Goal: Information Seeking & Learning: Check status

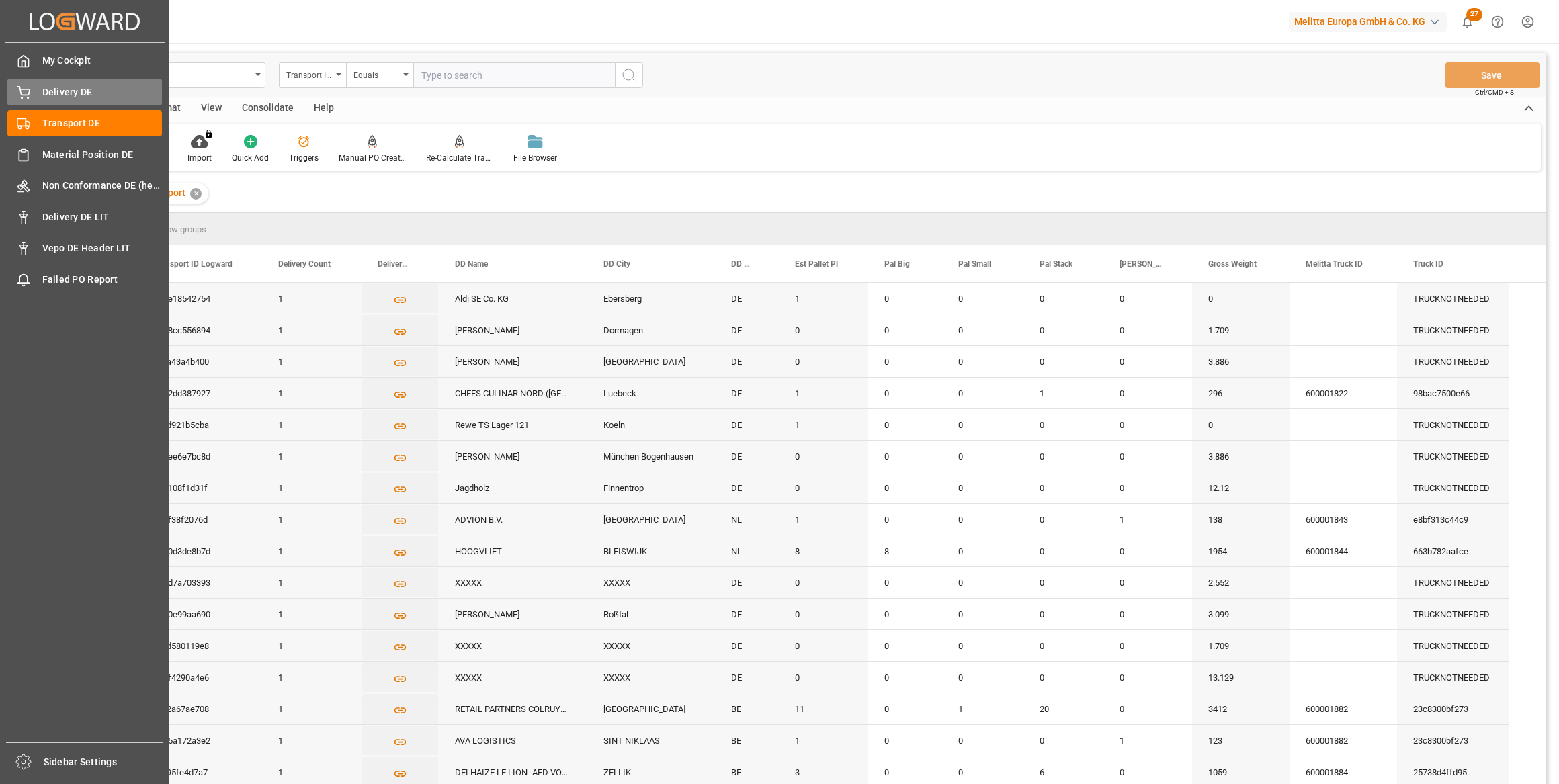
click at [33, 94] on div "Delivery DE Delivery DE" at bounding box center [85, 91] width 154 height 26
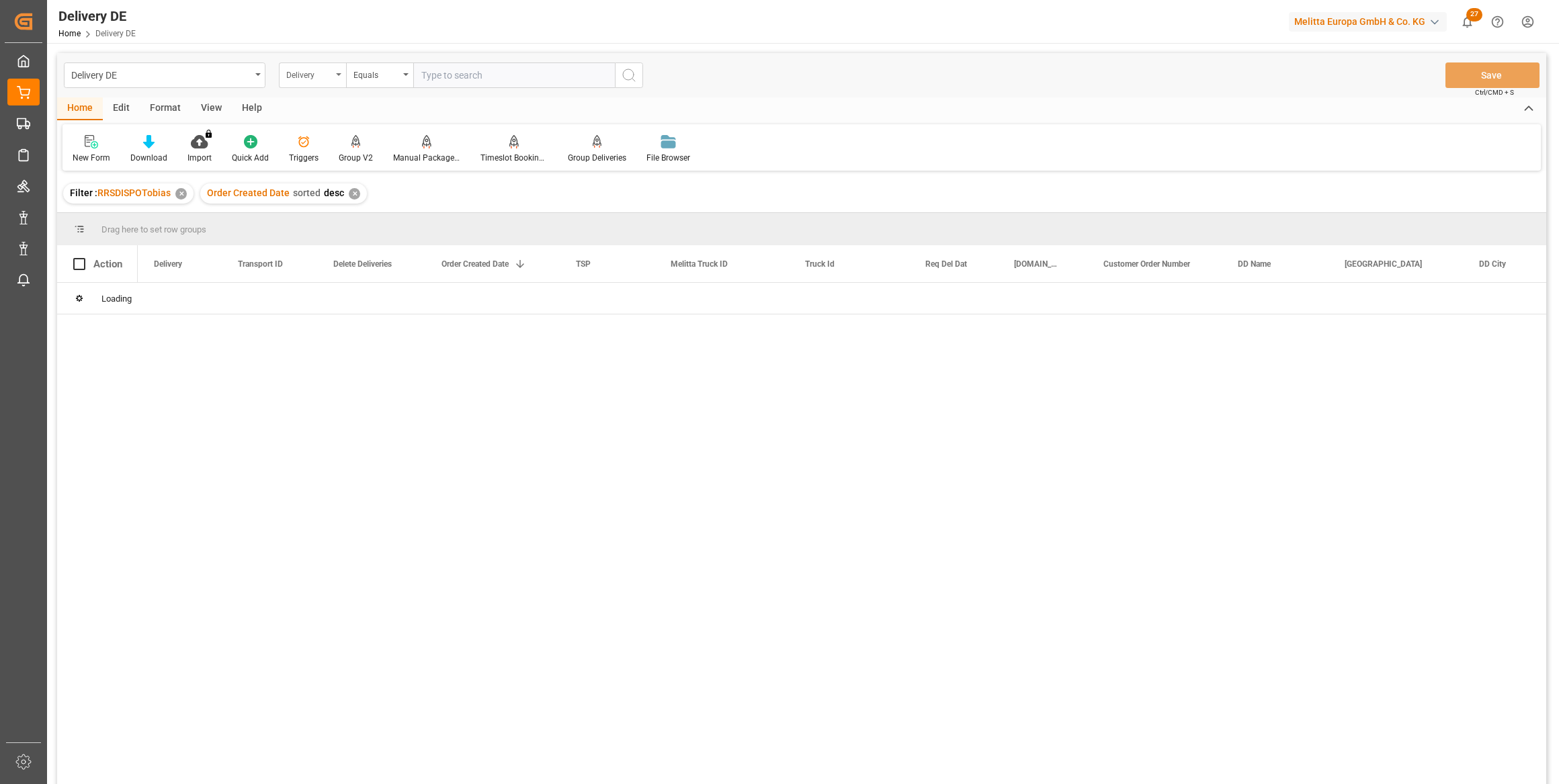
click at [336, 73] on icon "open menu" at bounding box center [338, 75] width 5 height 3
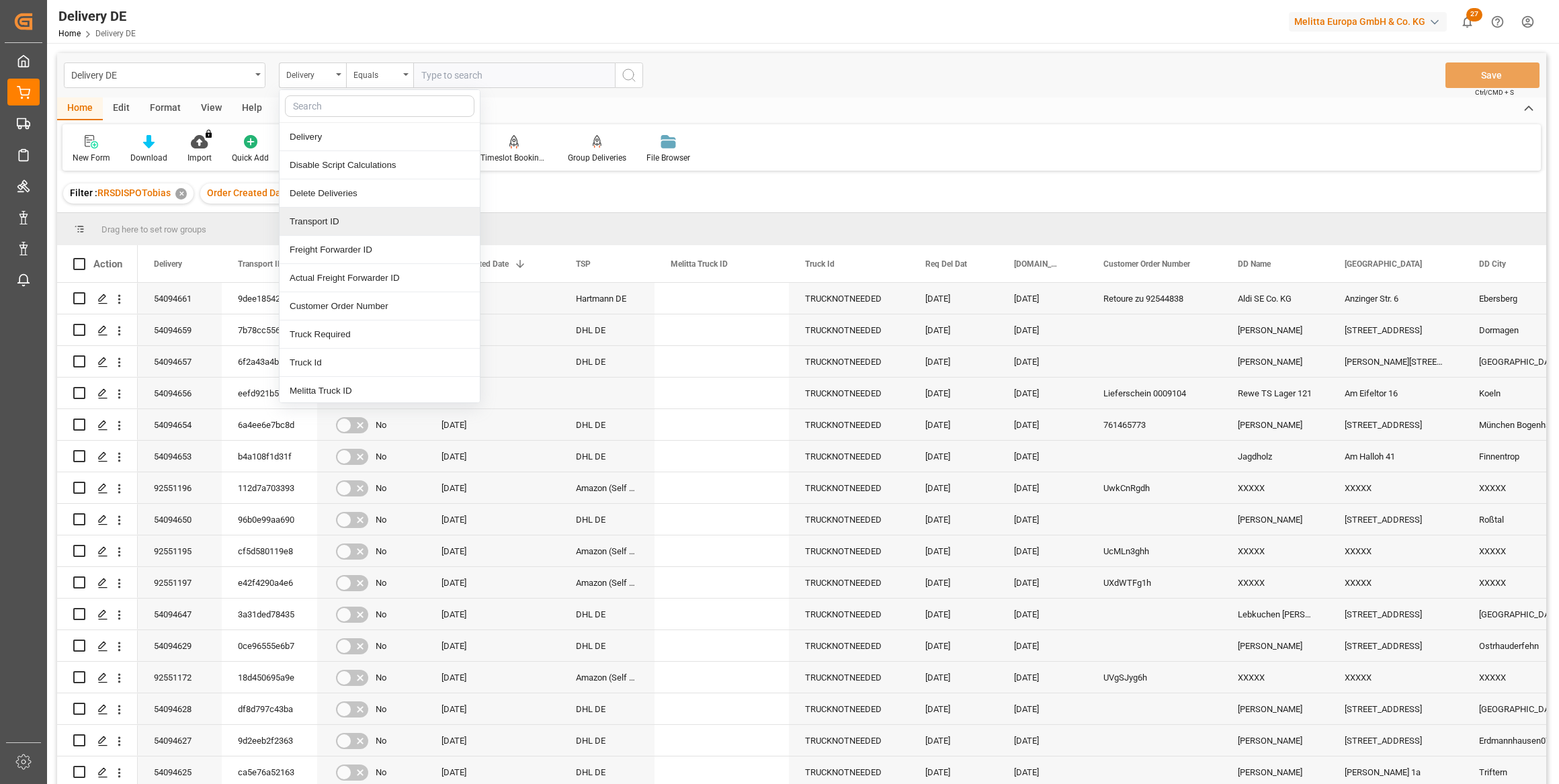
click at [329, 217] on div "Transport ID" at bounding box center [380, 222] width 200 height 28
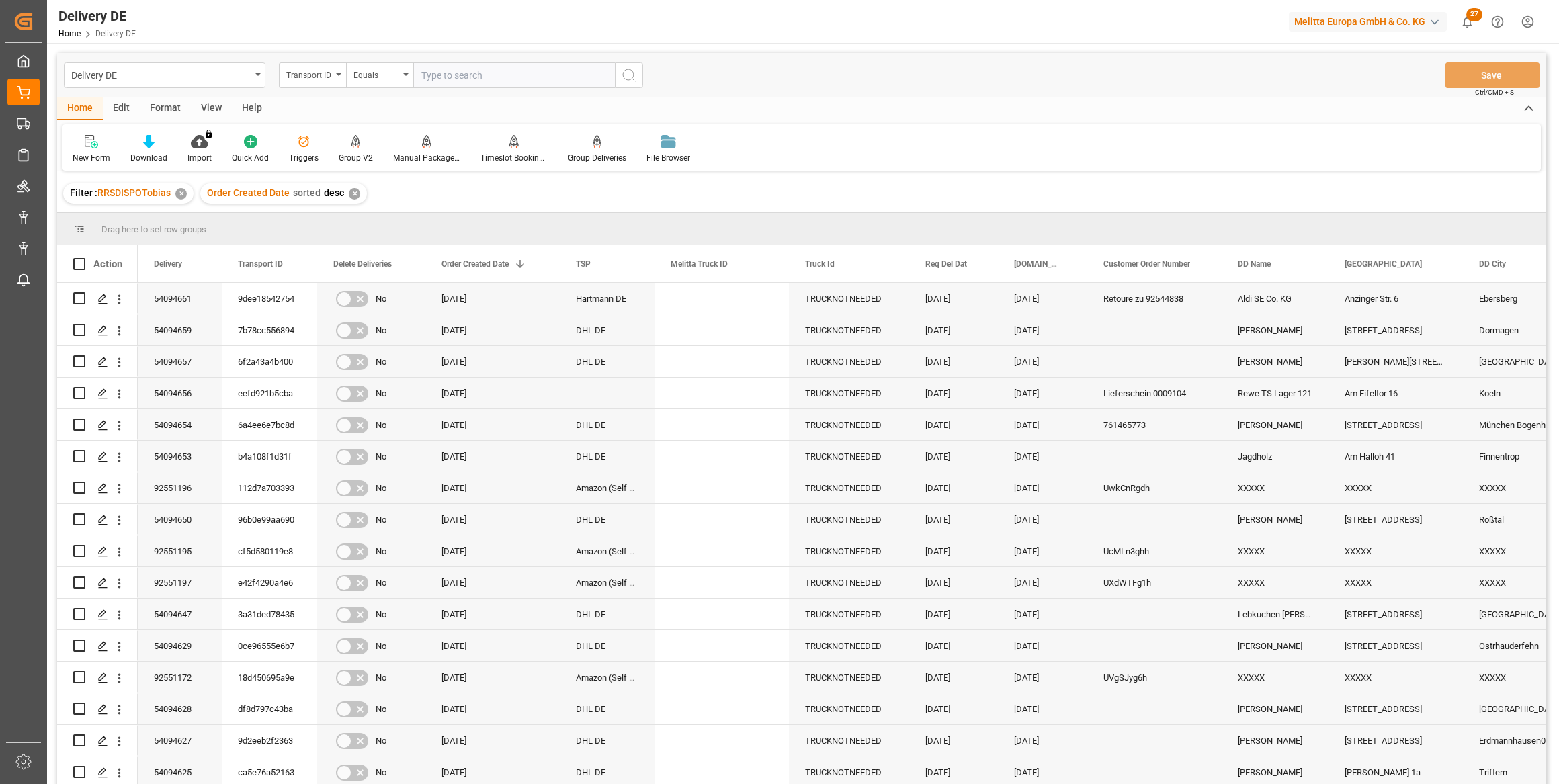
click at [439, 82] on input "text" at bounding box center [514, 75] width 202 height 25
paste input "aaba6bc9c153"
type input "aaba6bc9c153"
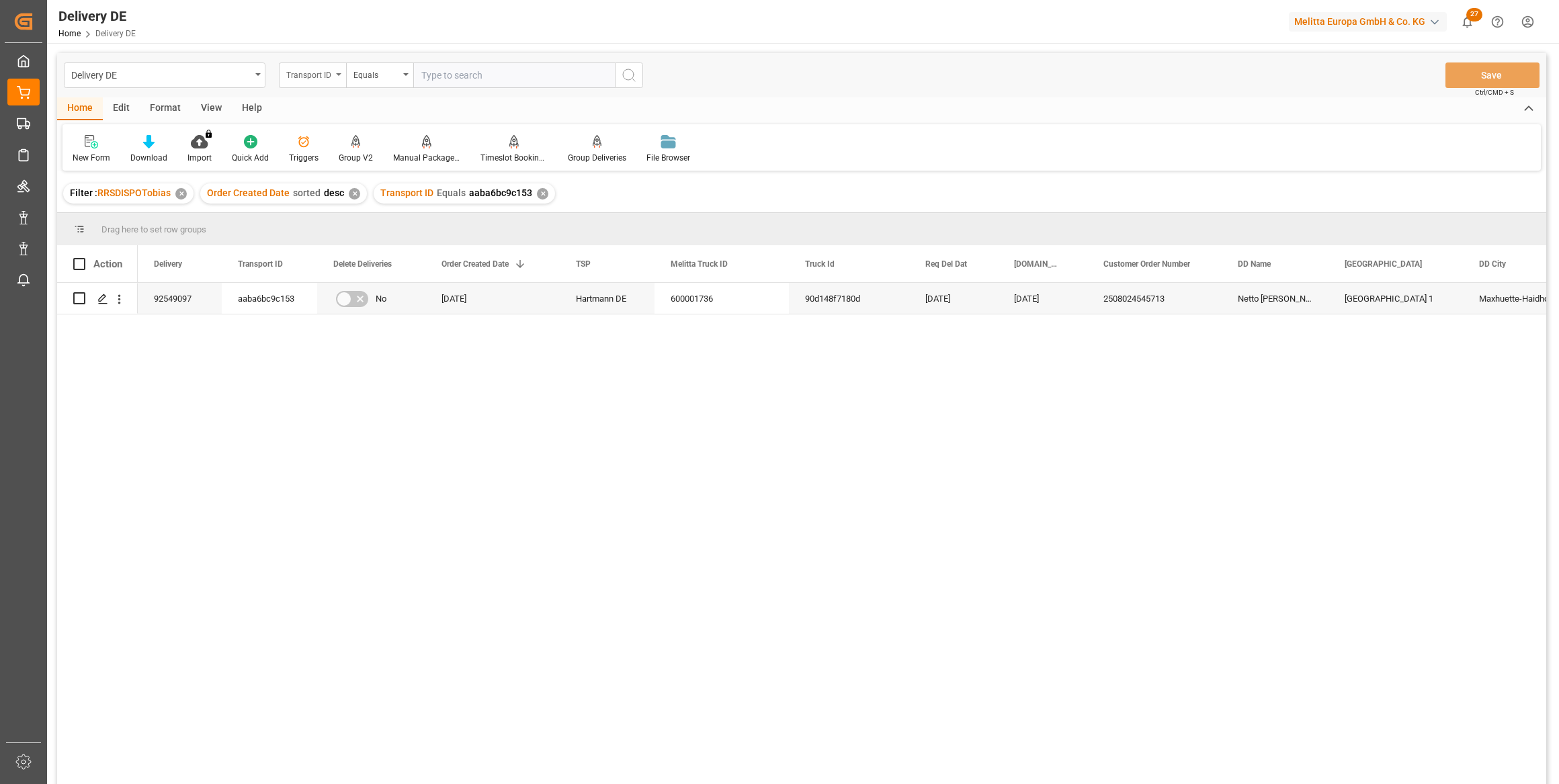
click at [296, 75] on div "Transport ID" at bounding box center [309, 73] width 46 height 16
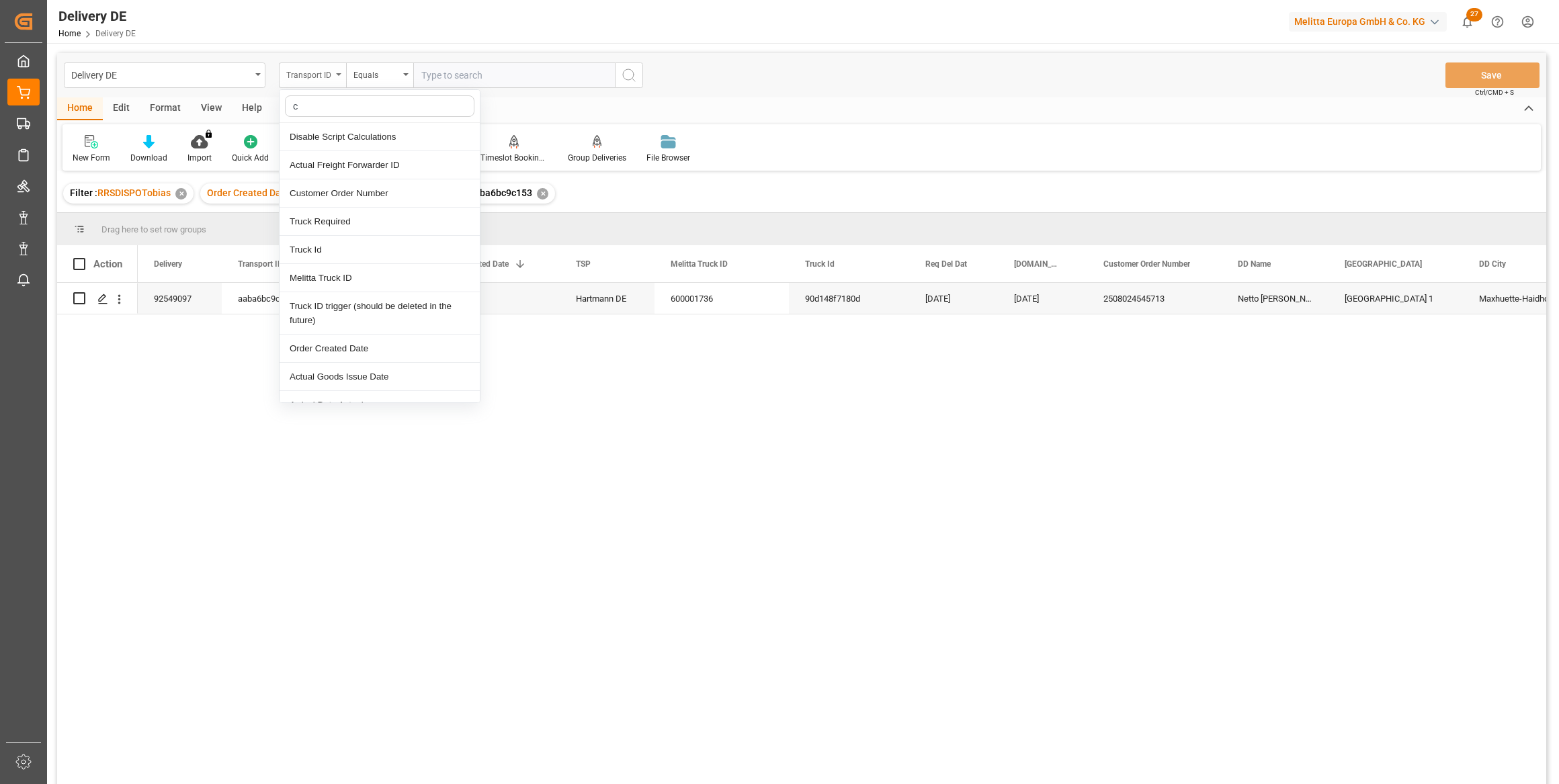
type input "cu"
click at [389, 157] on div "Customer Order Number" at bounding box center [380, 165] width 200 height 28
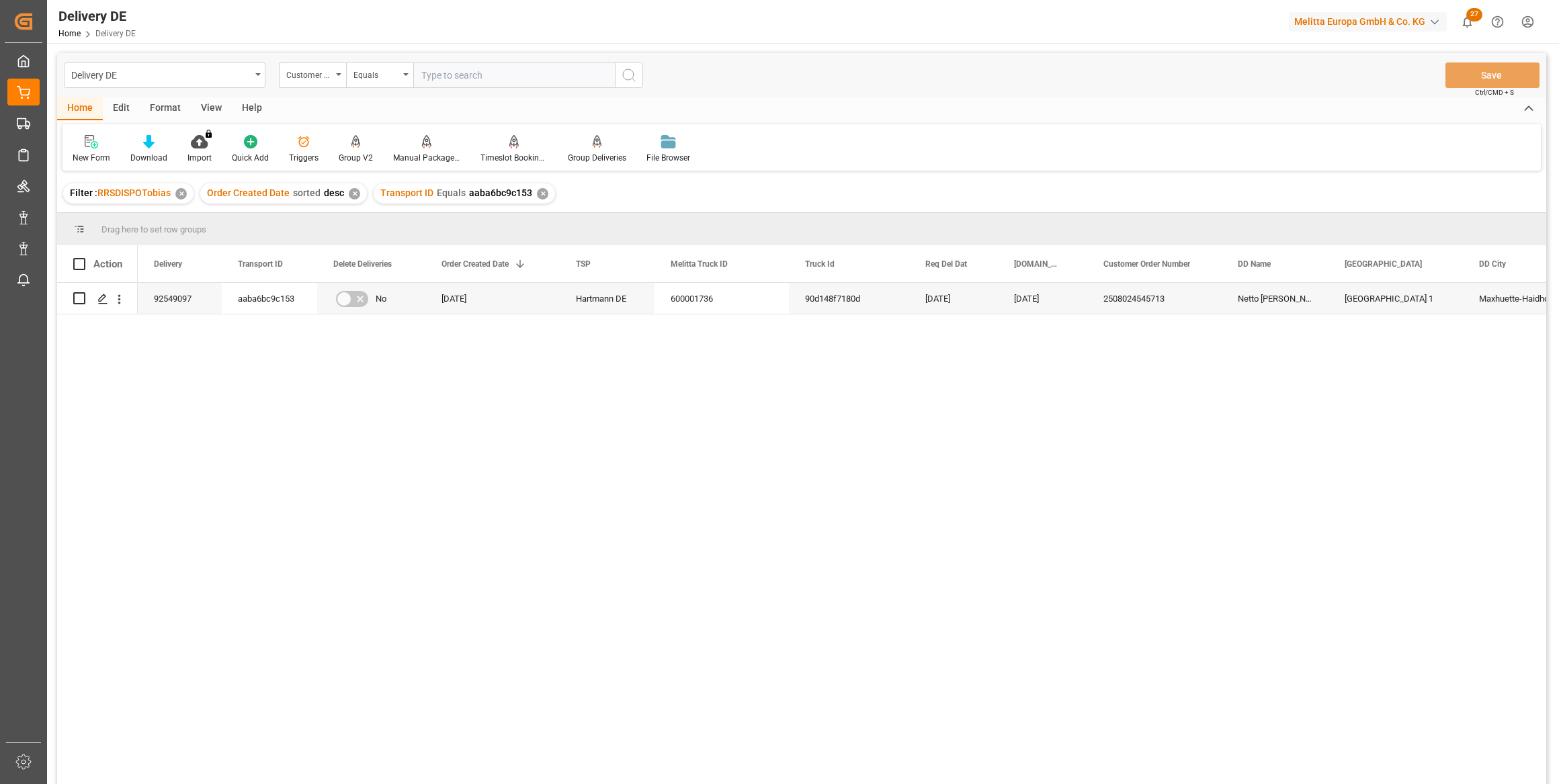
click at [460, 74] on input "text" at bounding box center [514, 75] width 202 height 25
paste input "188821082501"
type input "188821082501"
click at [631, 73] on icon "search button" at bounding box center [629, 76] width 16 height 16
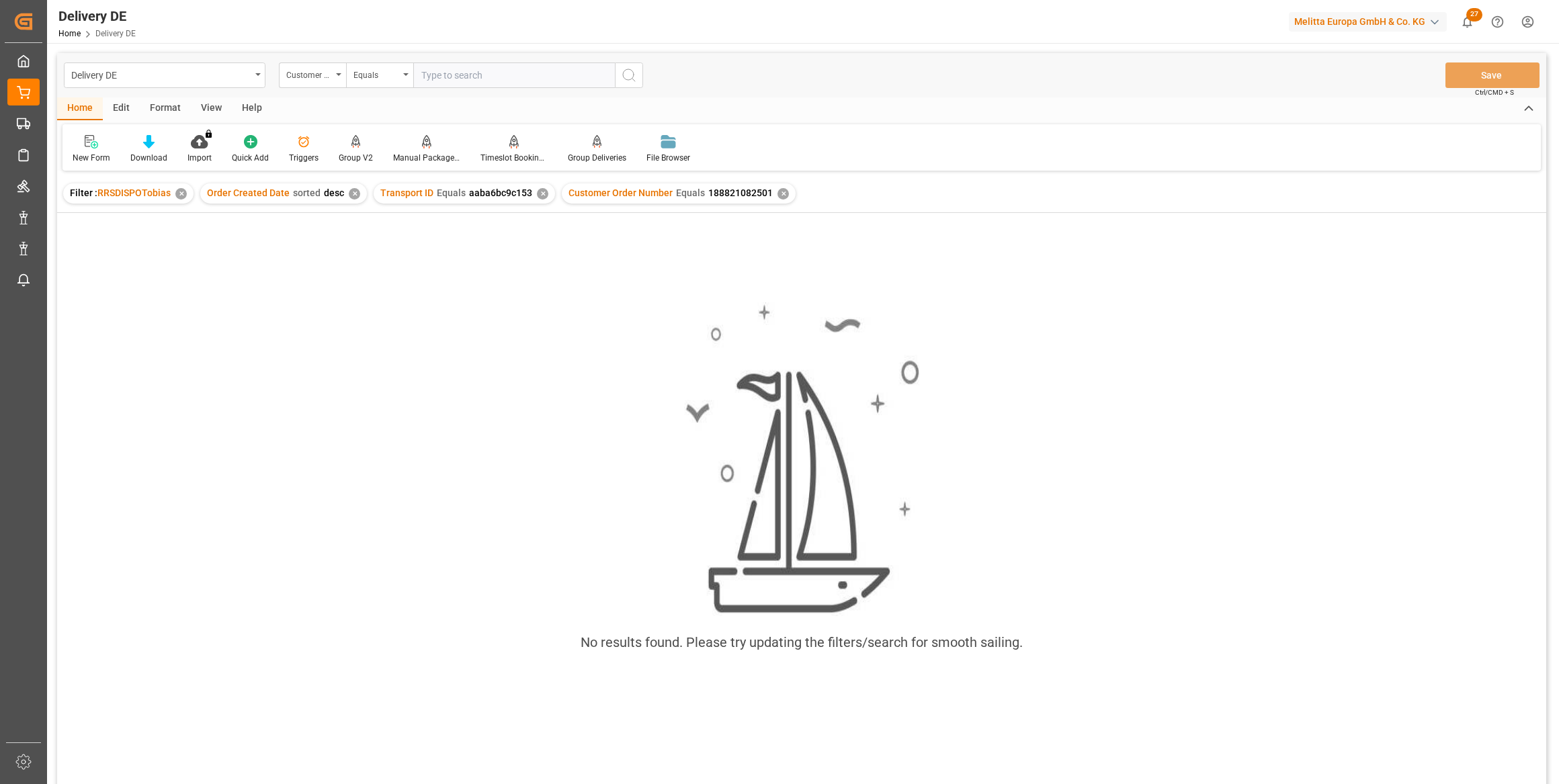
click at [538, 195] on div "✕" at bounding box center [542, 194] width 11 height 11
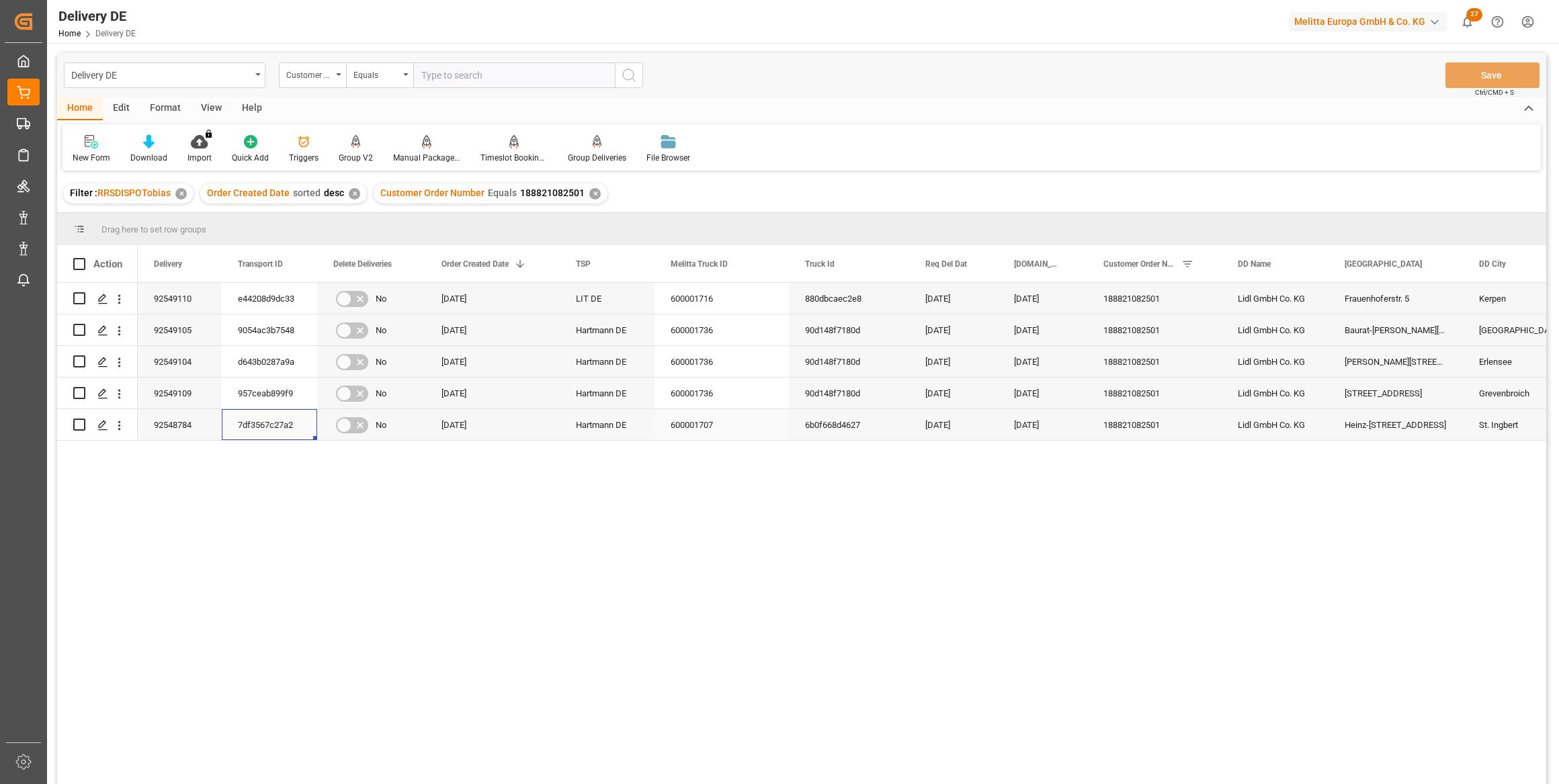
click at [260, 424] on div "7df3567c27a2" at bounding box center [269, 425] width 96 height 31
click at [313, 72] on div "Customer Order Number" at bounding box center [309, 73] width 46 height 16
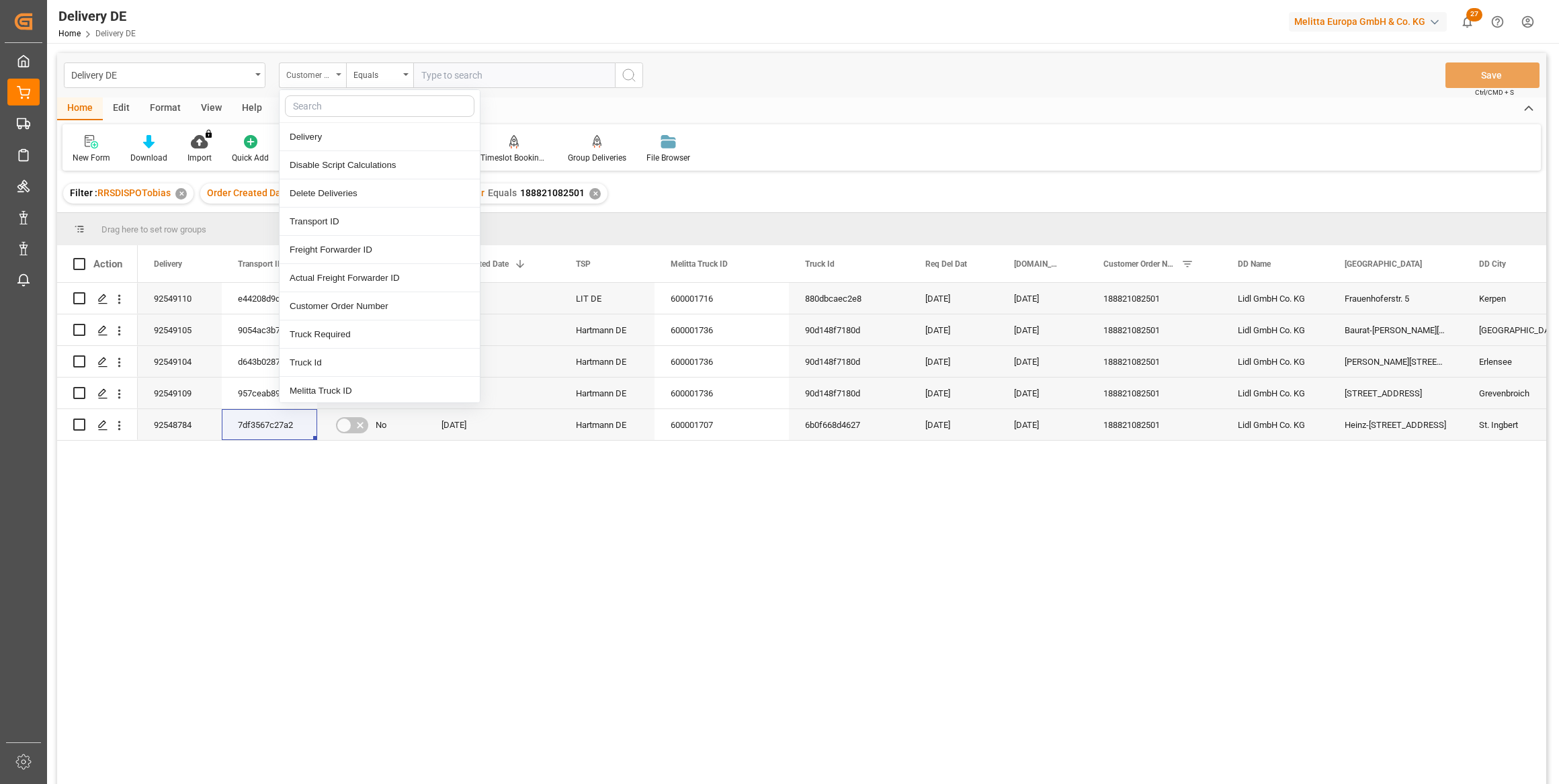
type input "d"
drag, startPoint x: 310, startPoint y: 143, endPoint x: 357, endPoint y: 99, distance: 64.4
click at [310, 143] on div "Delivery" at bounding box center [380, 137] width 200 height 28
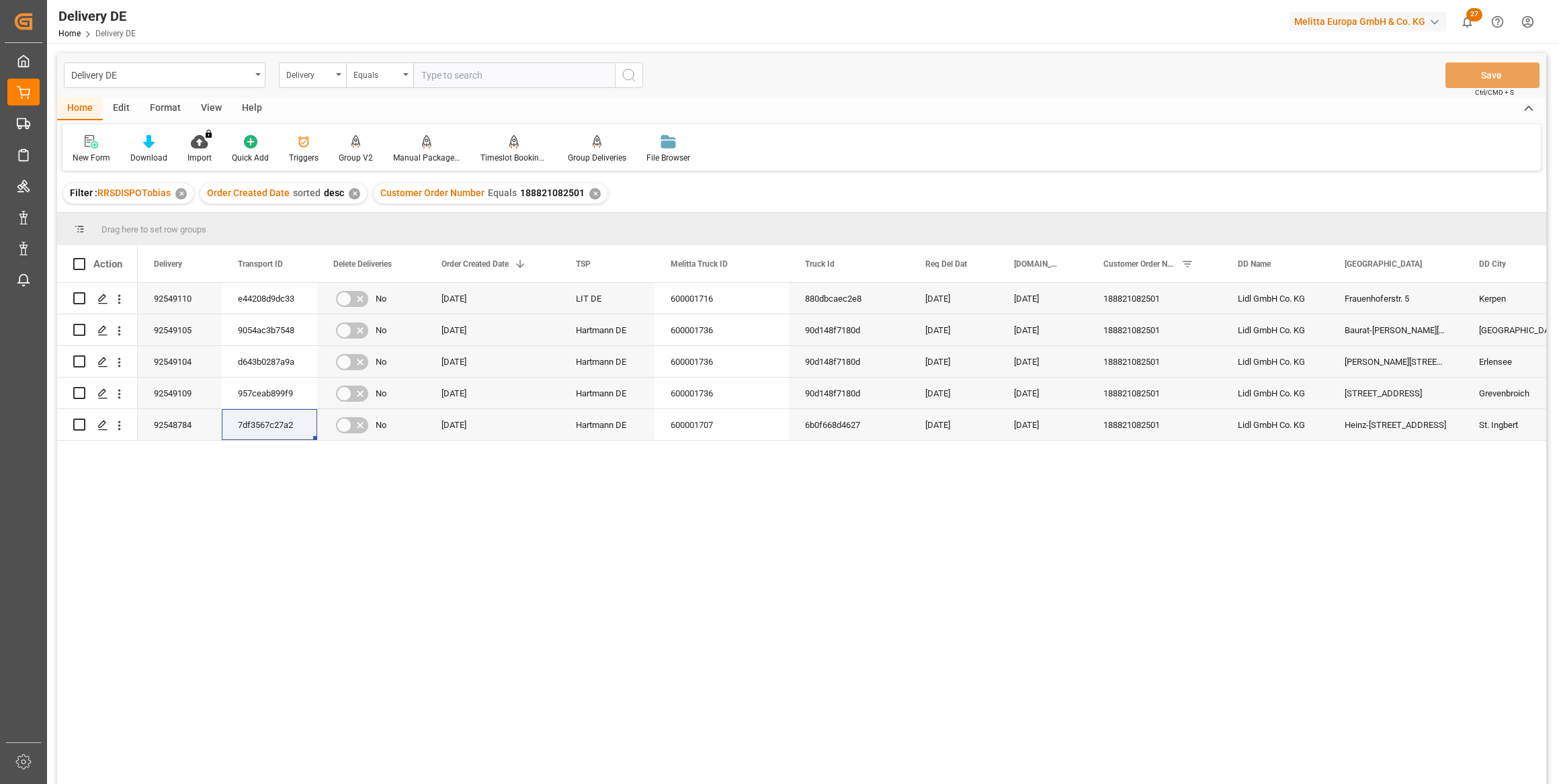
click at [437, 76] on input "text" at bounding box center [514, 75] width 202 height 25
paste input "92534923"
type input "92534923"
click at [632, 75] on icon "search button" at bounding box center [629, 76] width 16 height 16
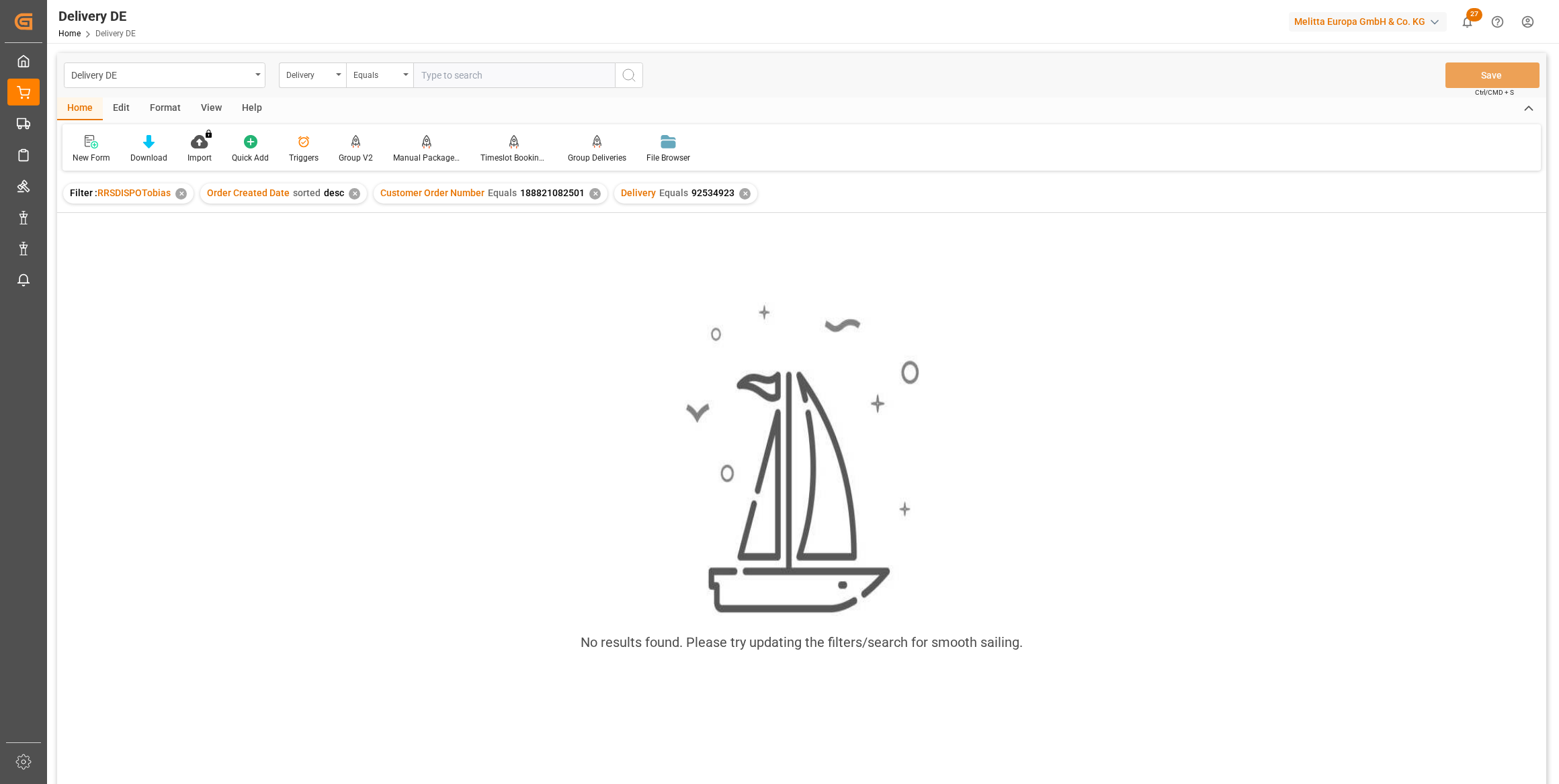
click at [592, 194] on div "✕" at bounding box center [594, 194] width 11 height 11
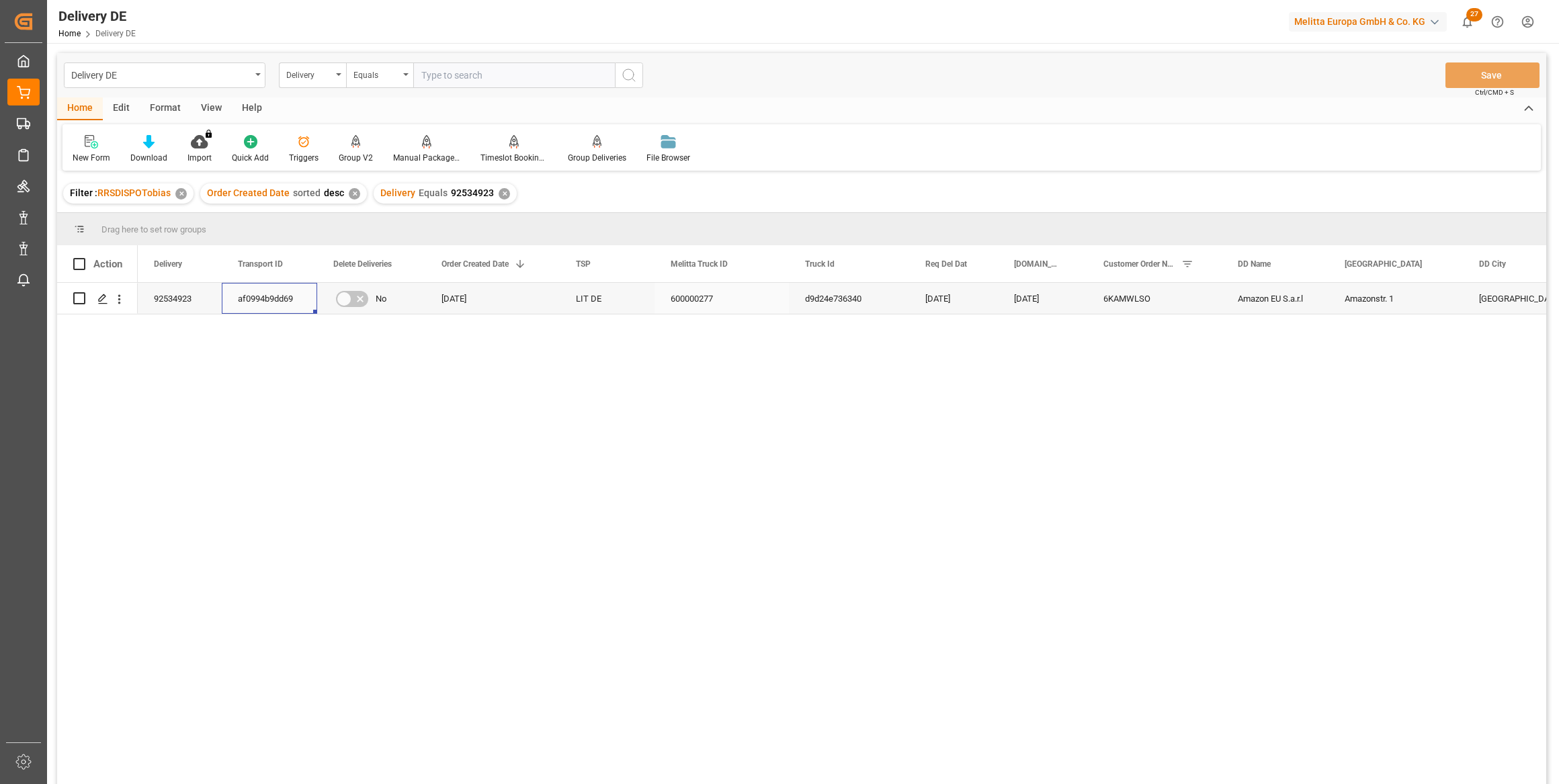
click at [276, 302] on div "af0994b9dd69" at bounding box center [269, 298] width 96 height 31
click at [444, 71] on input "text" at bounding box center [514, 75] width 202 height 25
paste input "af0994b9dd69"
type input "af0994b9dd69"
click at [336, 75] on div "Delivery" at bounding box center [312, 75] width 68 height 25
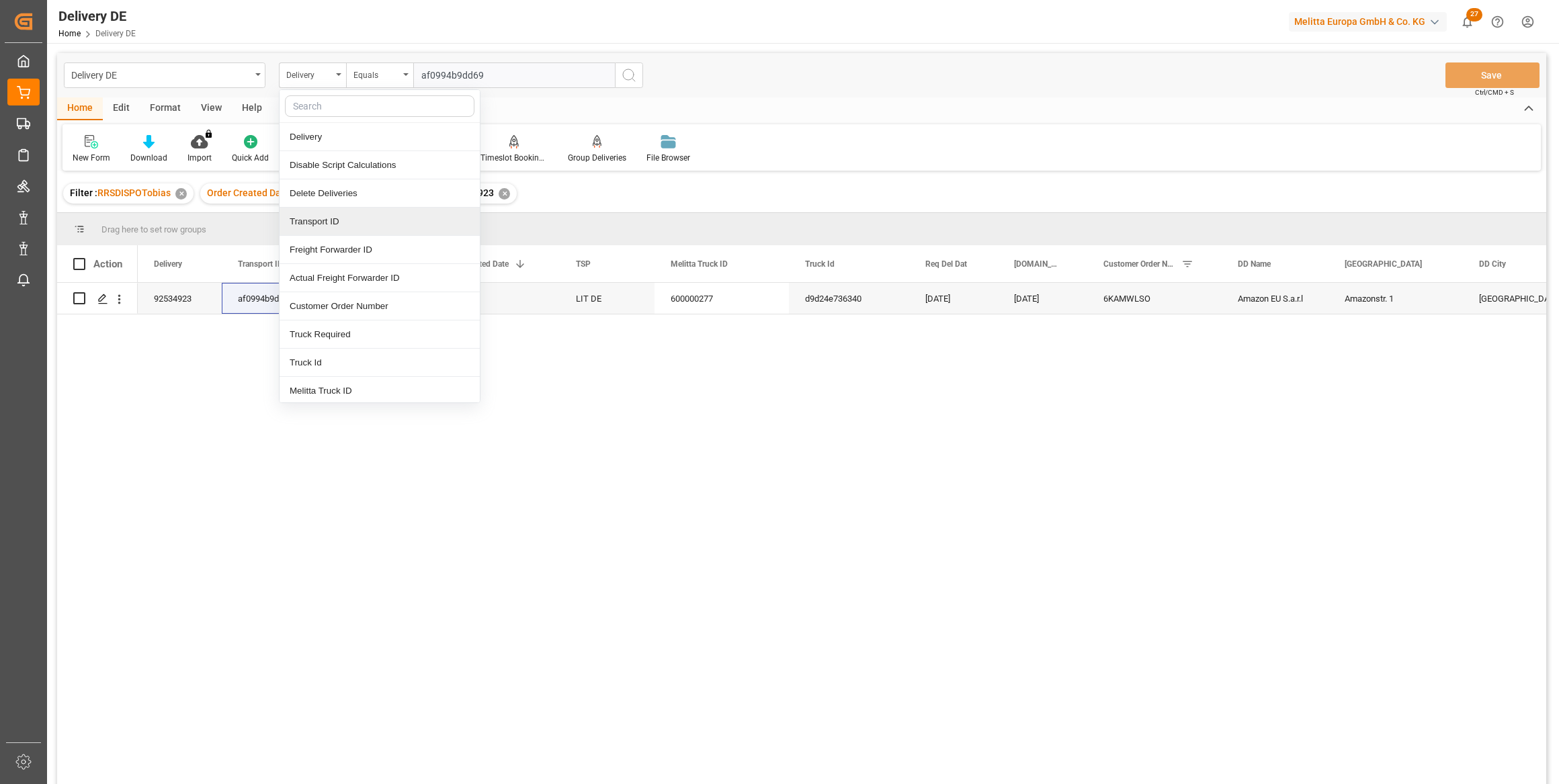
click at [338, 223] on div "Transport ID" at bounding box center [380, 222] width 200 height 28
click at [541, 86] on input "text" at bounding box center [514, 75] width 202 height 25
paste input "af0994b9dd69"
type input "af0994b9dd69"
click at [634, 70] on icon "search button" at bounding box center [629, 76] width 16 height 16
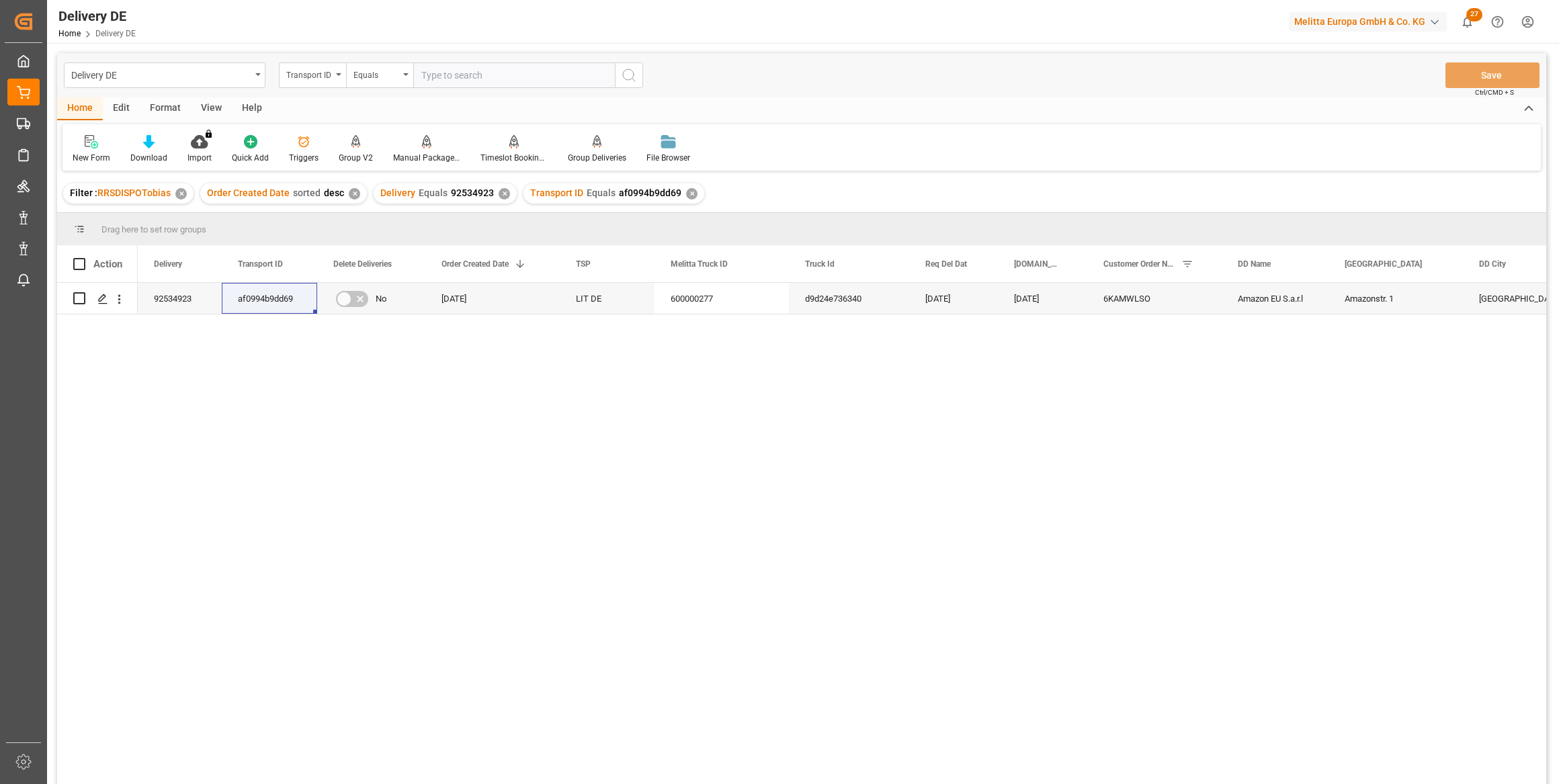
click at [499, 192] on div "✕" at bounding box center [504, 194] width 11 height 11
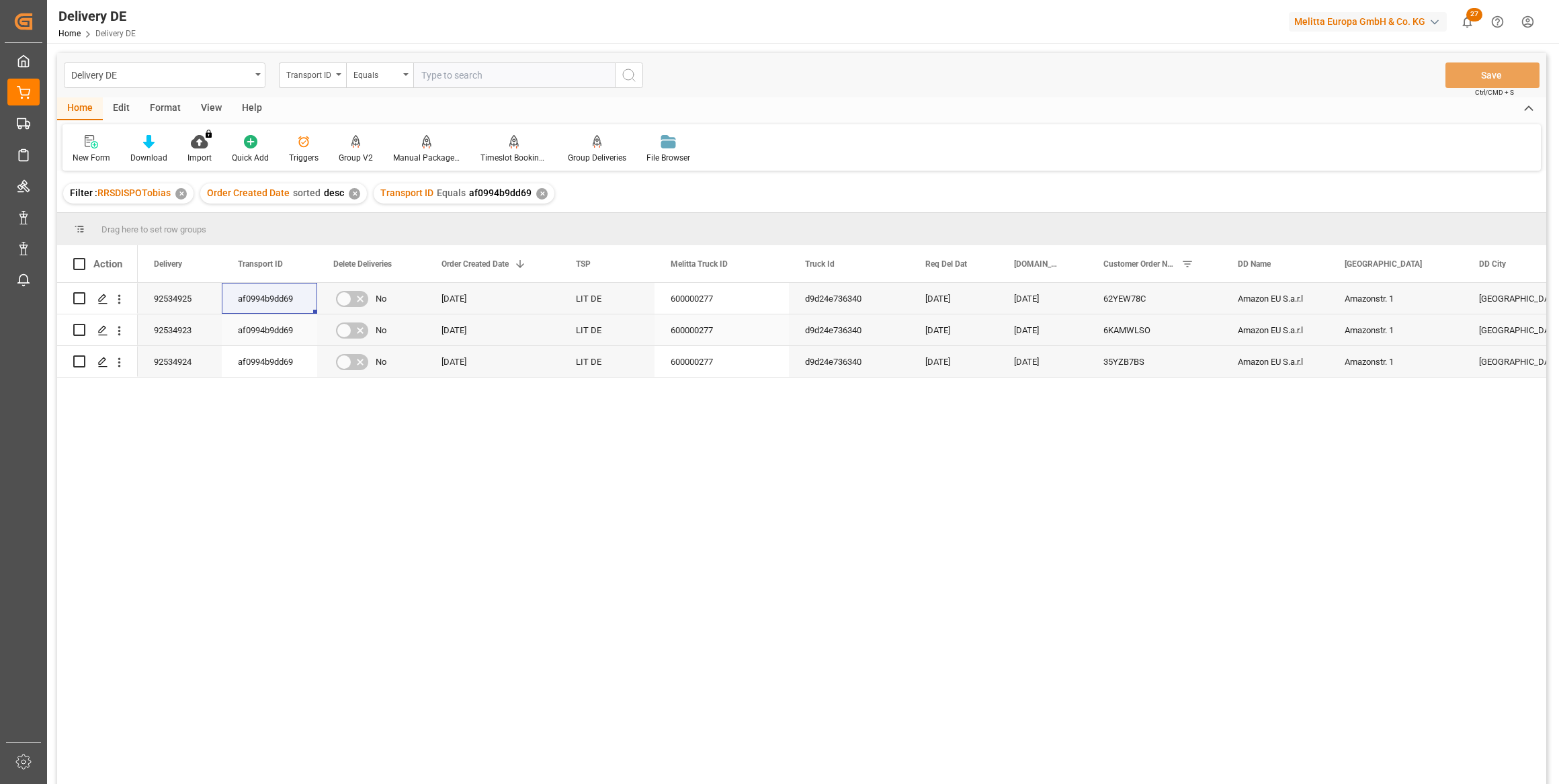
click at [795, 329] on div "6KAMWLSO" at bounding box center [1154, 330] width 134 height 31
click at [795, 302] on div "62YEW78C" at bounding box center [1154, 298] width 134 height 31
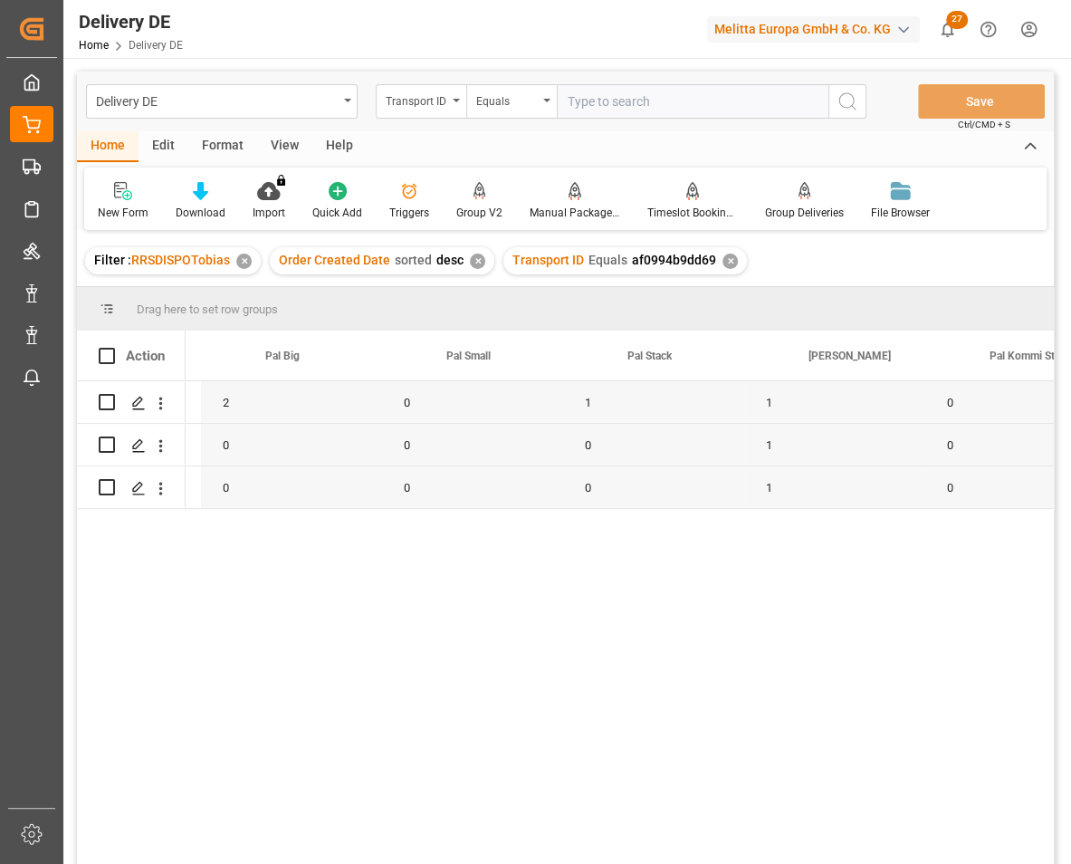
scroll to position [0, 2249]
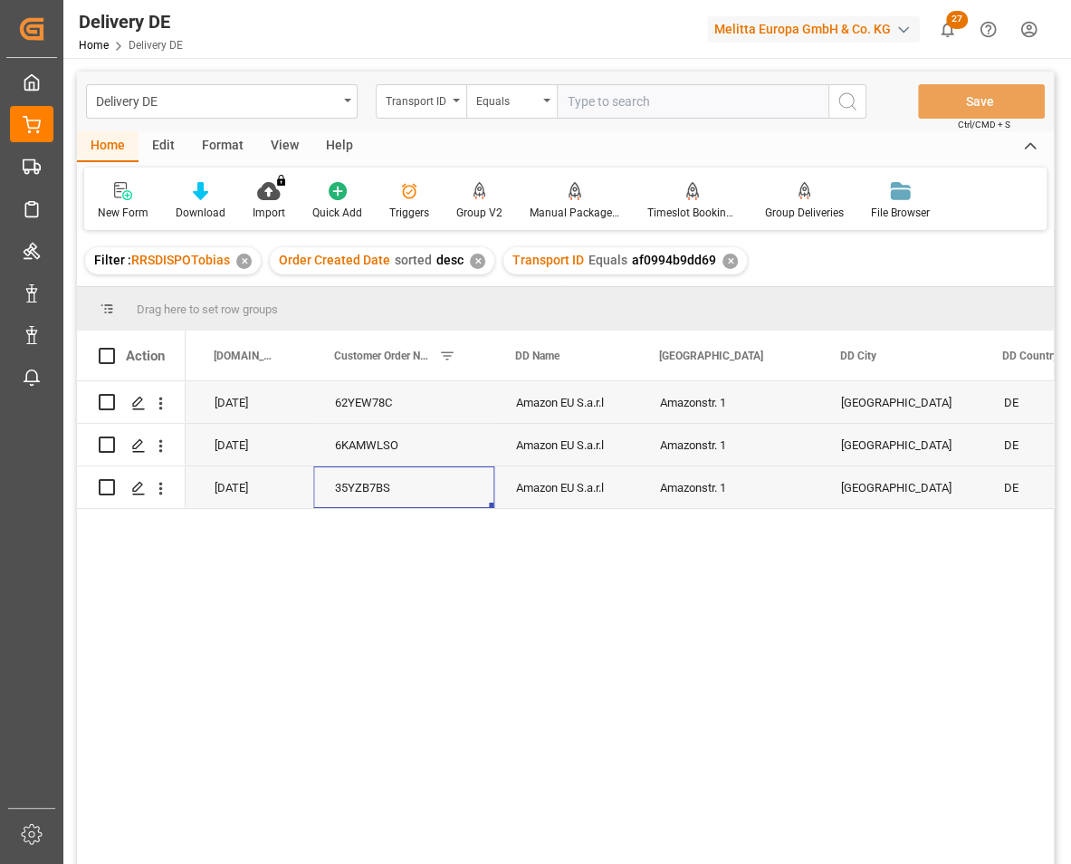
click at [355, 491] on div "35YZB7BS" at bounding box center [403, 487] width 181 height 42
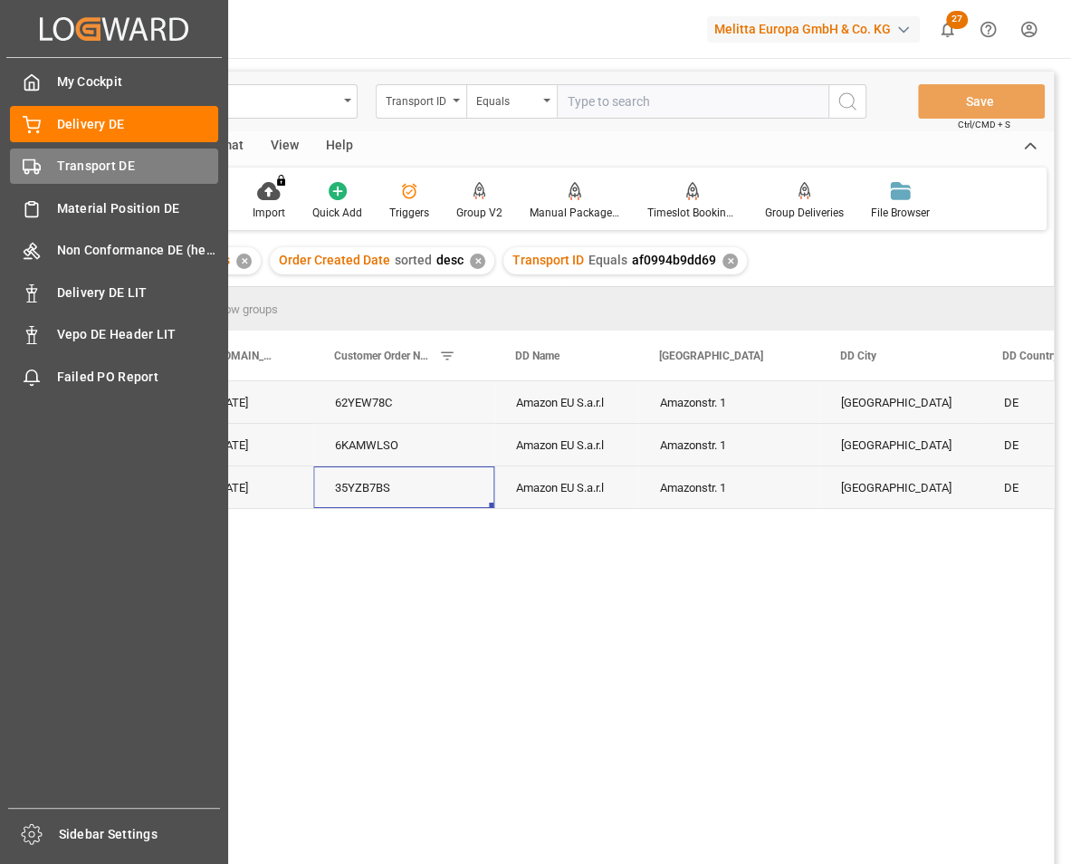
click at [111, 169] on span "Transport DE" at bounding box center [138, 166] width 162 height 19
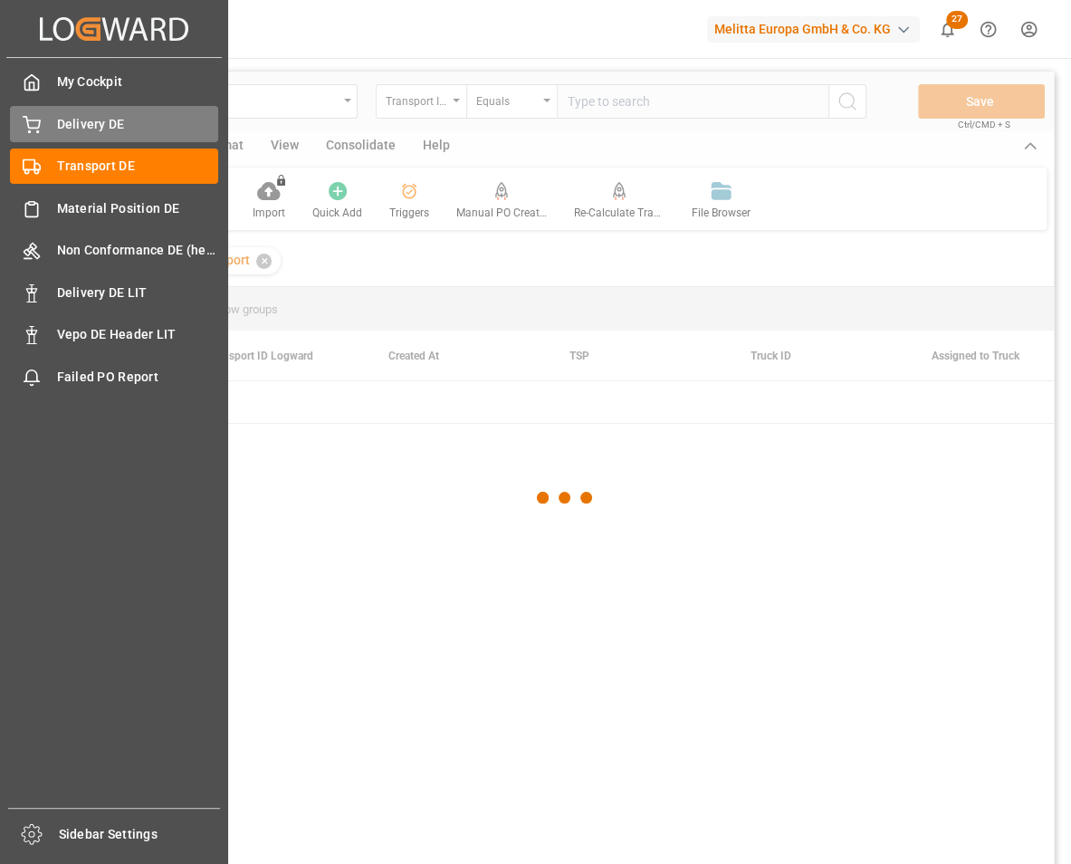
click at [105, 126] on span "Delivery DE" at bounding box center [138, 124] width 162 height 19
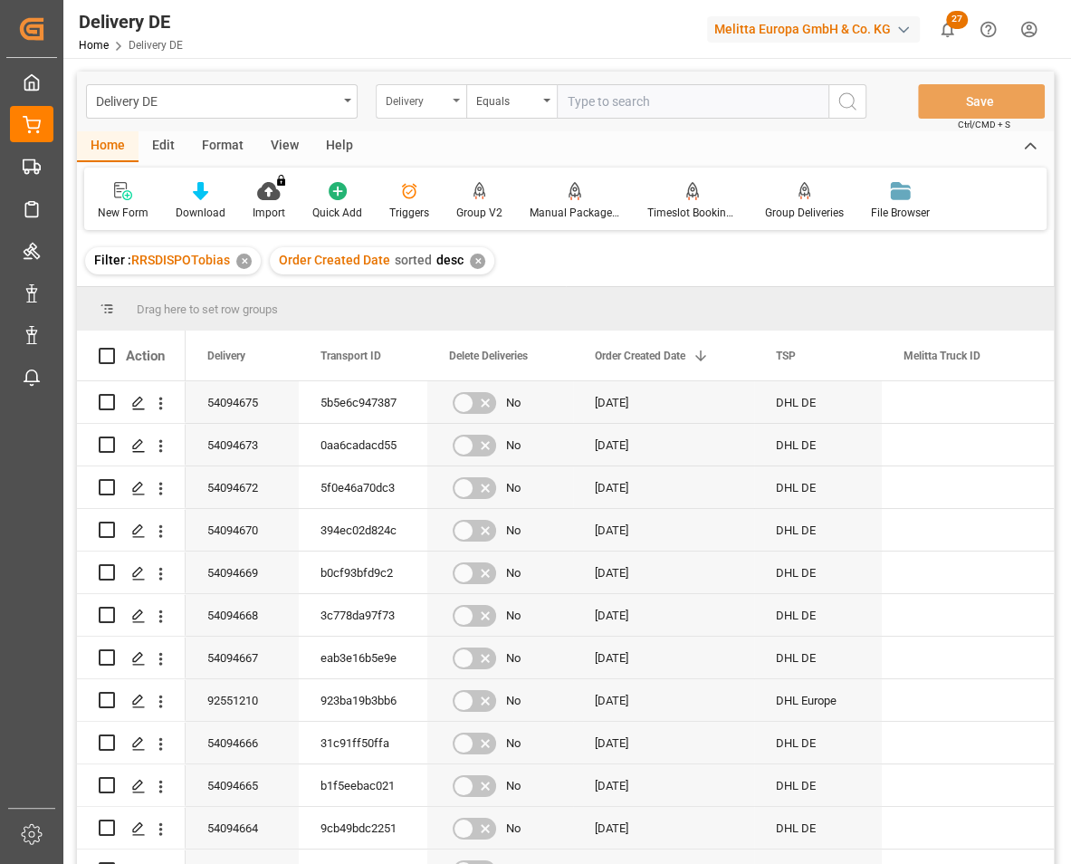
click at [439, 99] on div "Delivery" at bounding box center [417, 99] width 62 height 21
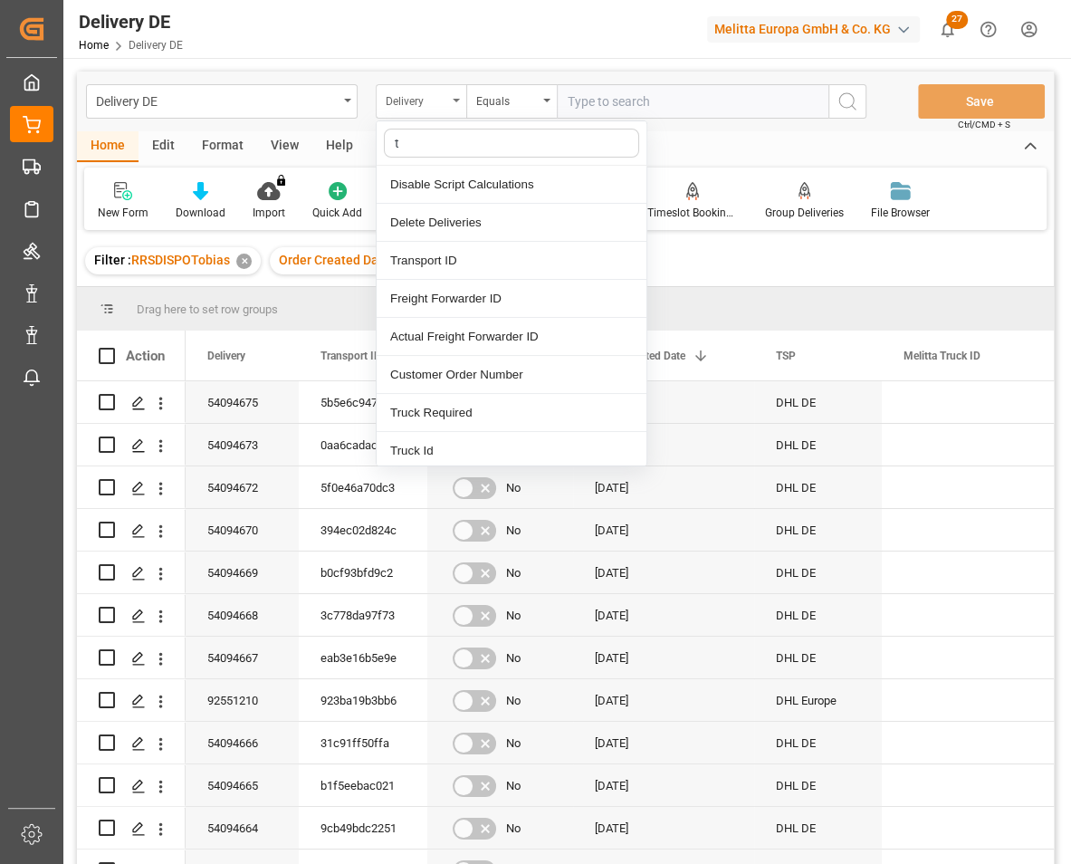
type input "ts"
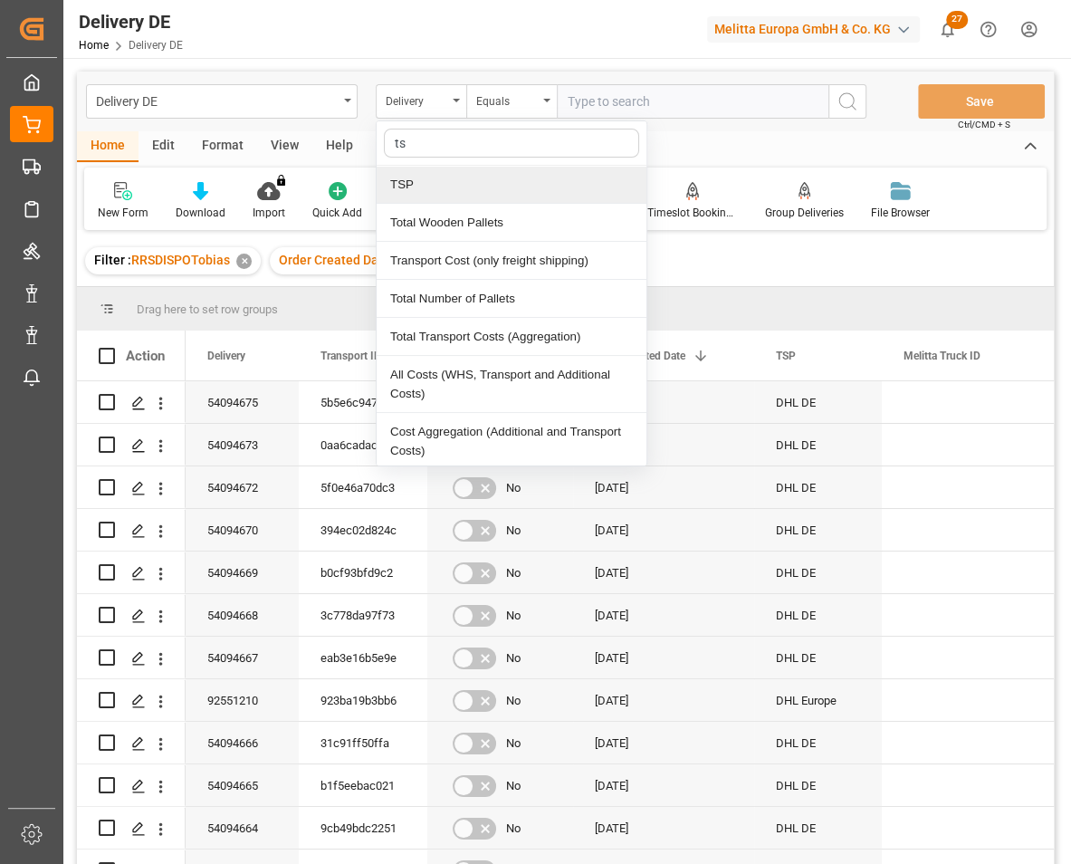
click at [409, 185] on div "TSP" at bounding box center [512, 185] width 270 height 38
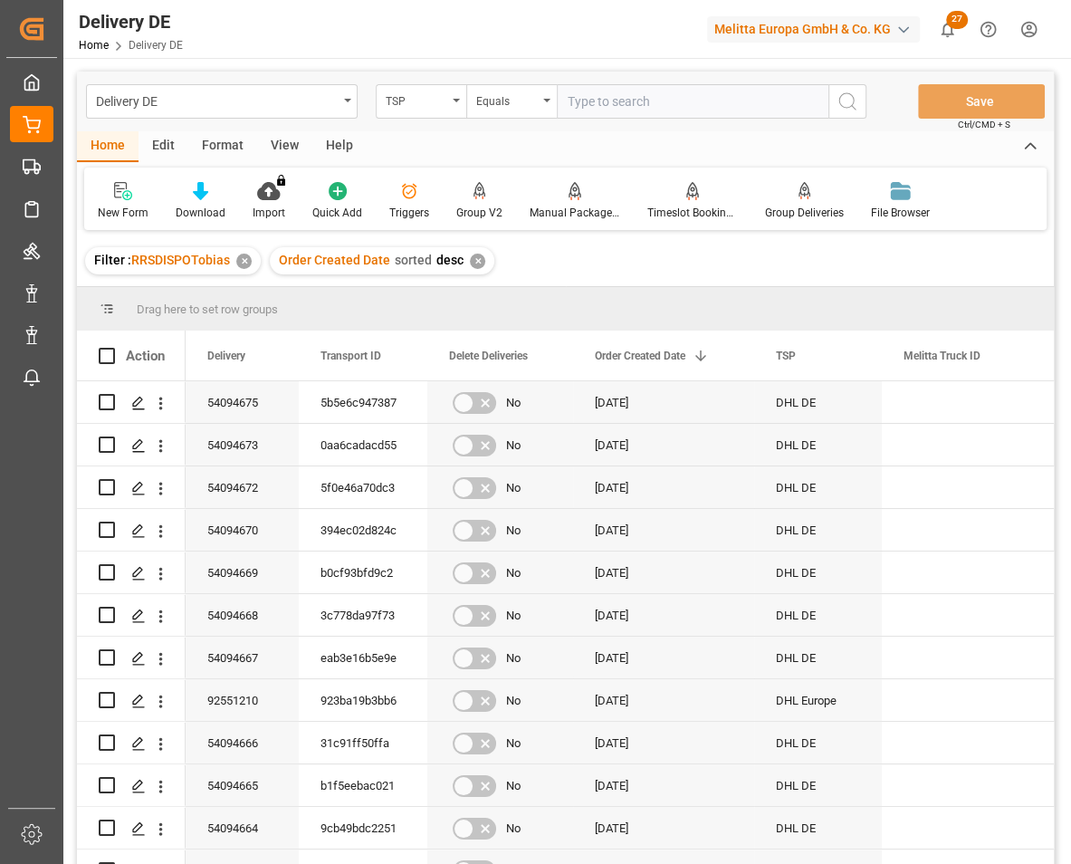
click at [621, 106] on input "text" at bounding box center [693, 101] width 272 height 34
type input "Dachser de"
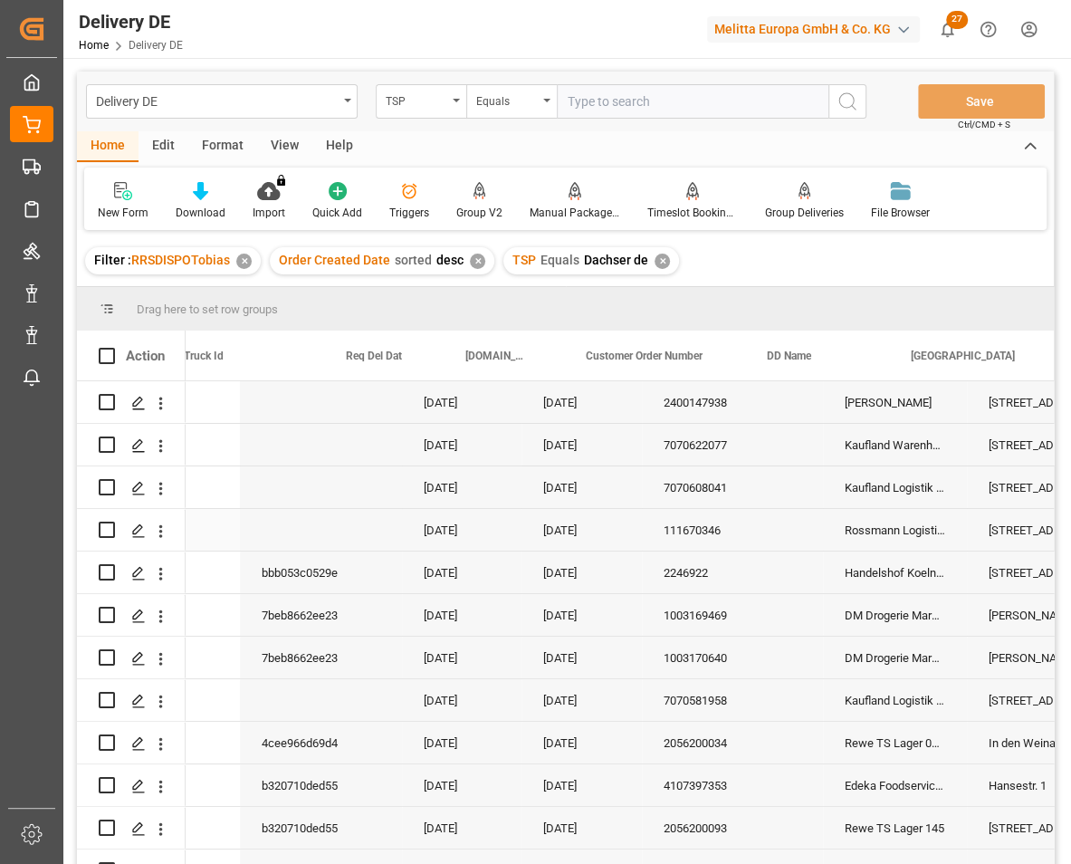
scroll to position [0, 987]
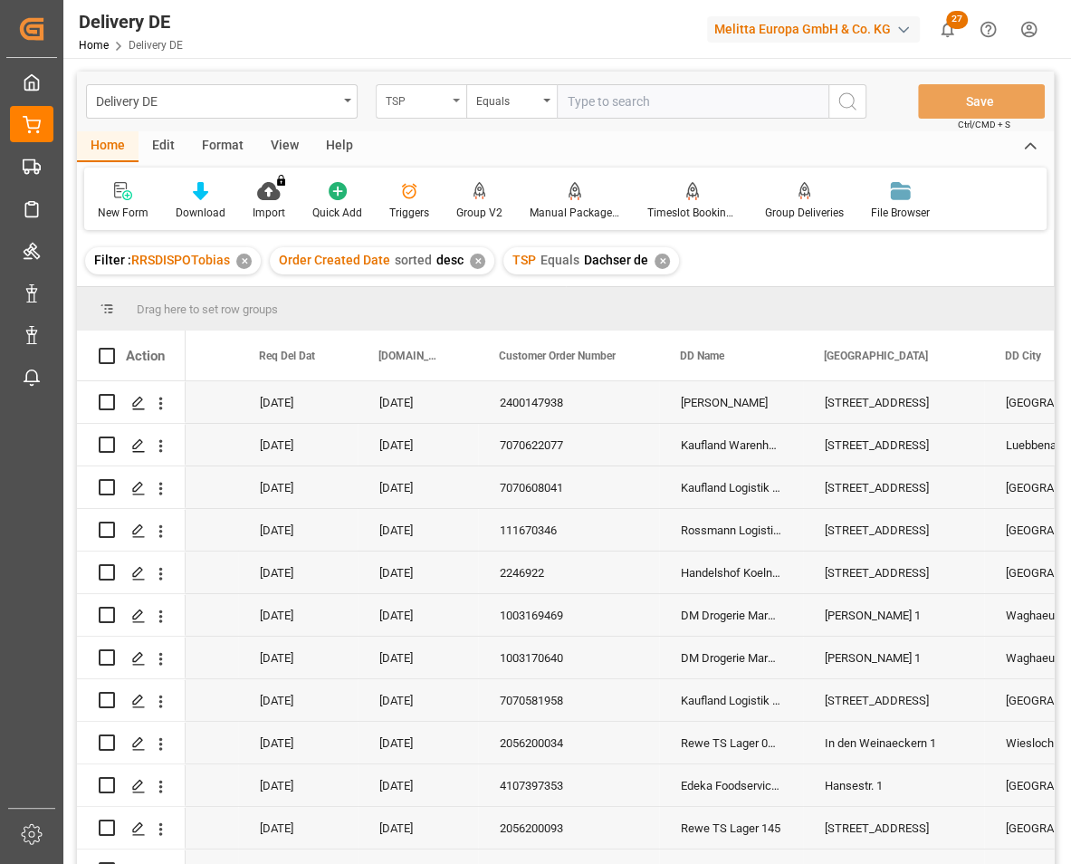
click at [428, 103] on div "TSP" at bounding box center [417, 99] width 62 height 21
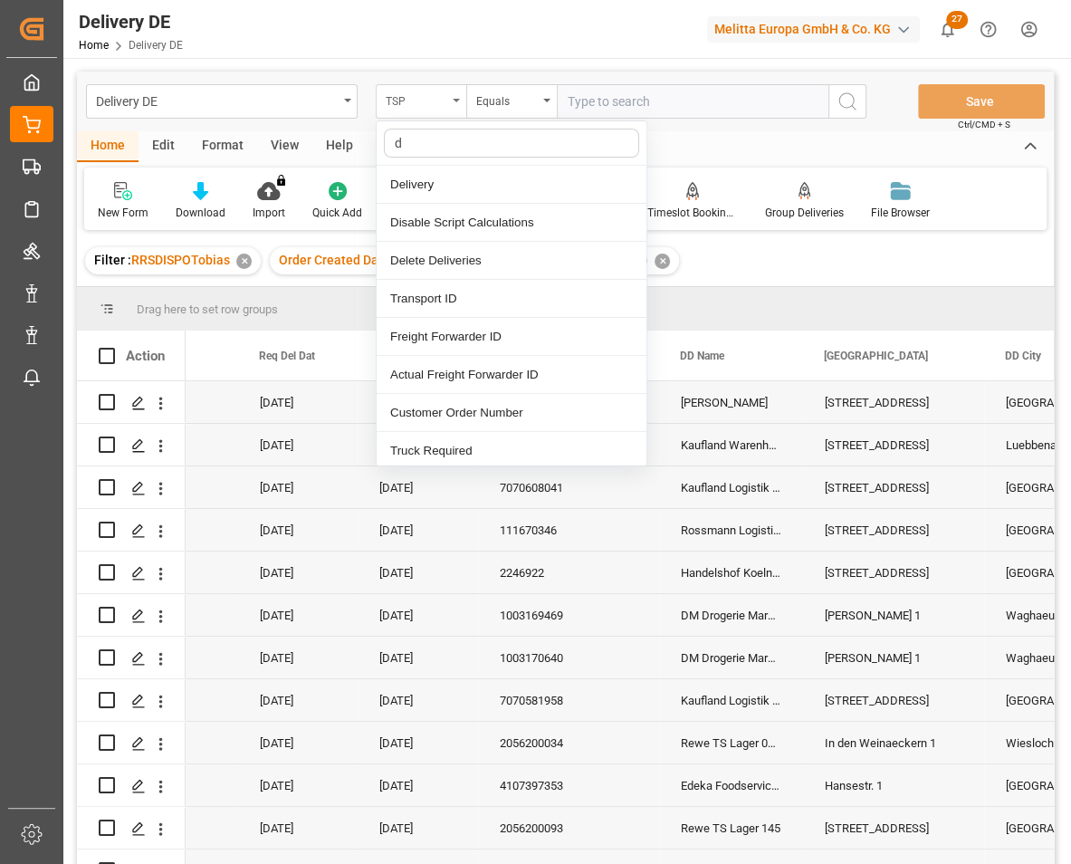
type input "dd"
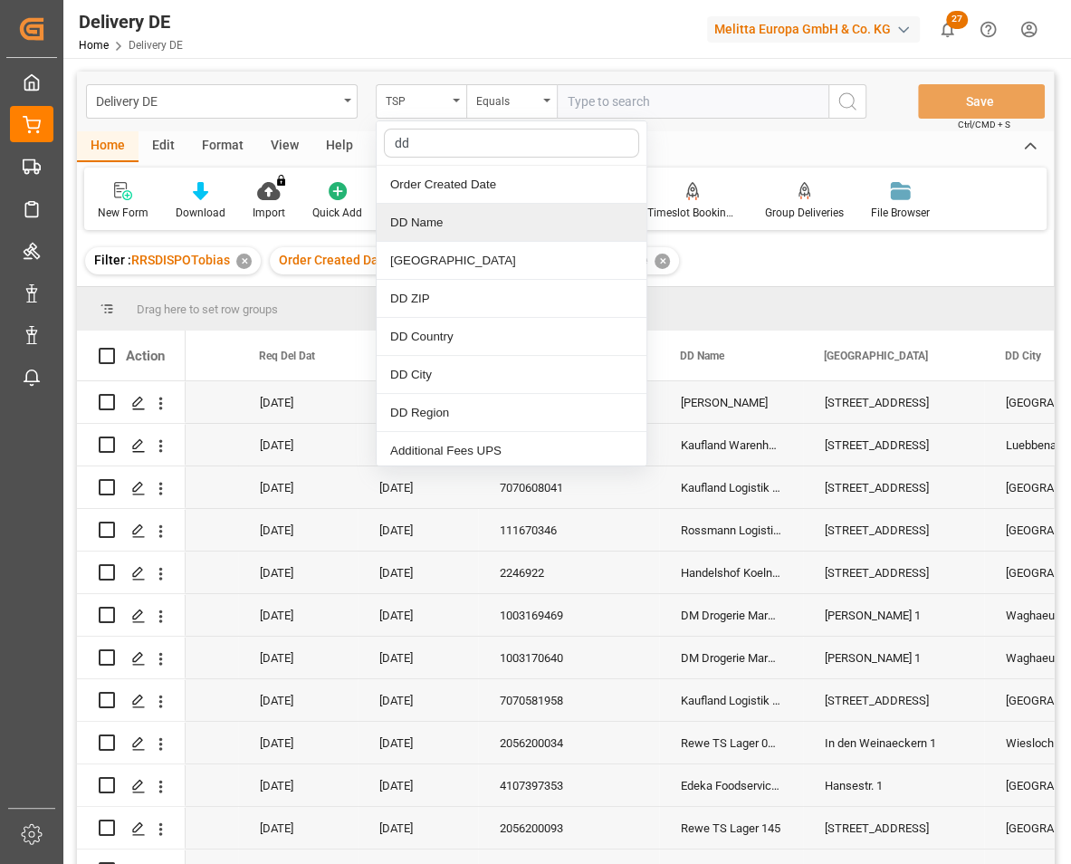
click at [439, 226] on div "DD Name" at bounding box center [512, 223] width 270 height 38
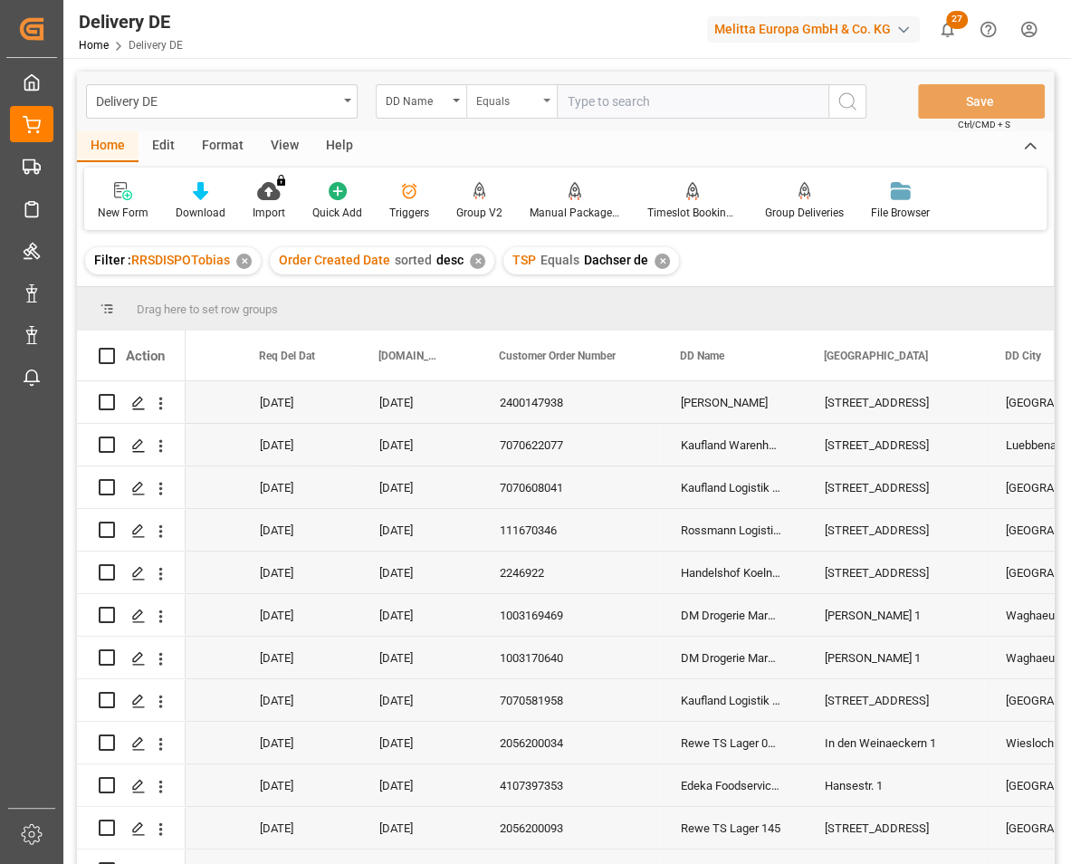
click at [516, 91] on div "Equals" at bounding box center [507, 99] width 62 height 21
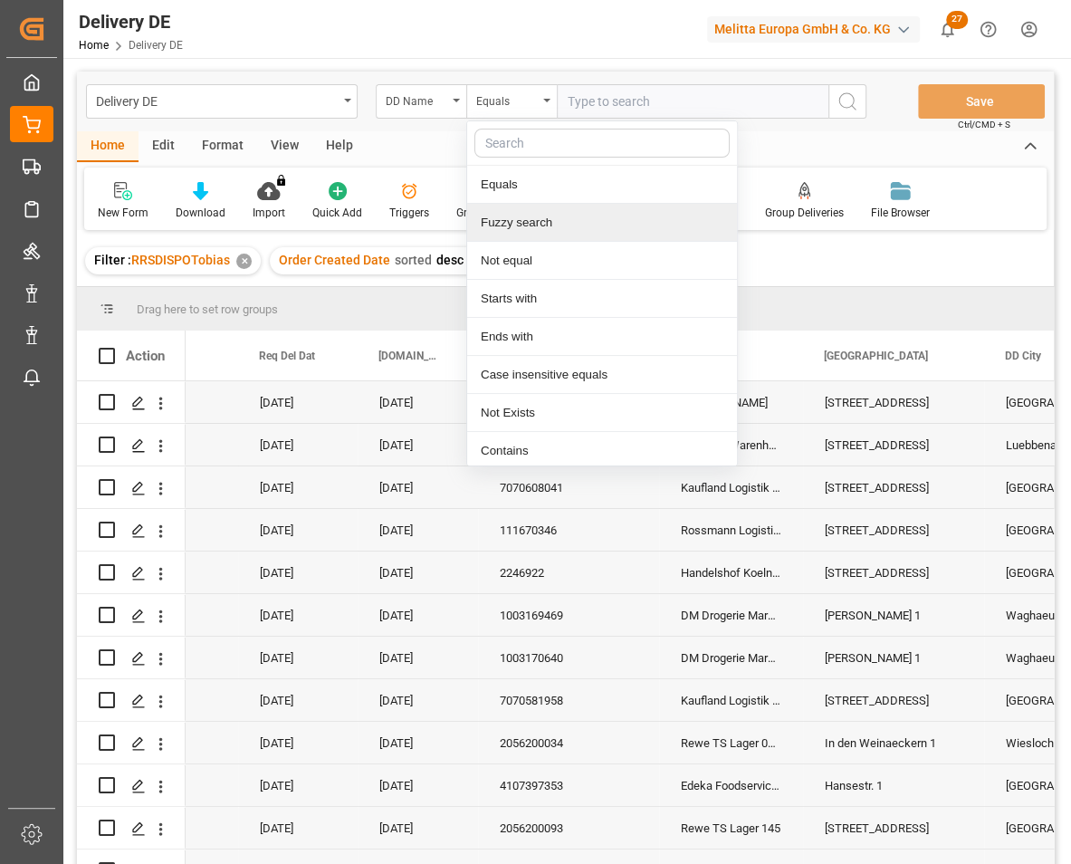
click at [510, 219] on div "Fuzzy search" at bounding box center [602, 223] width 270 height 38
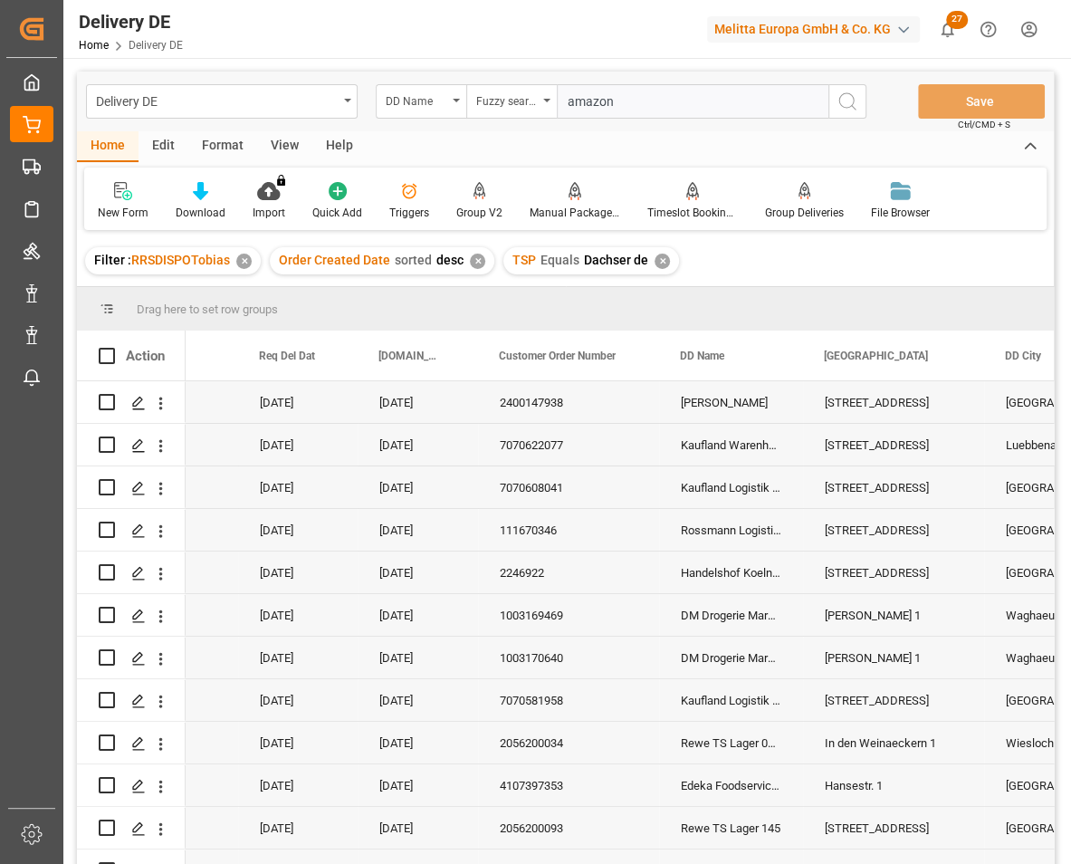
type input "amazon"
click at [859, 98] on button "search button" at bounding box center [848, 101] width 38 height 34
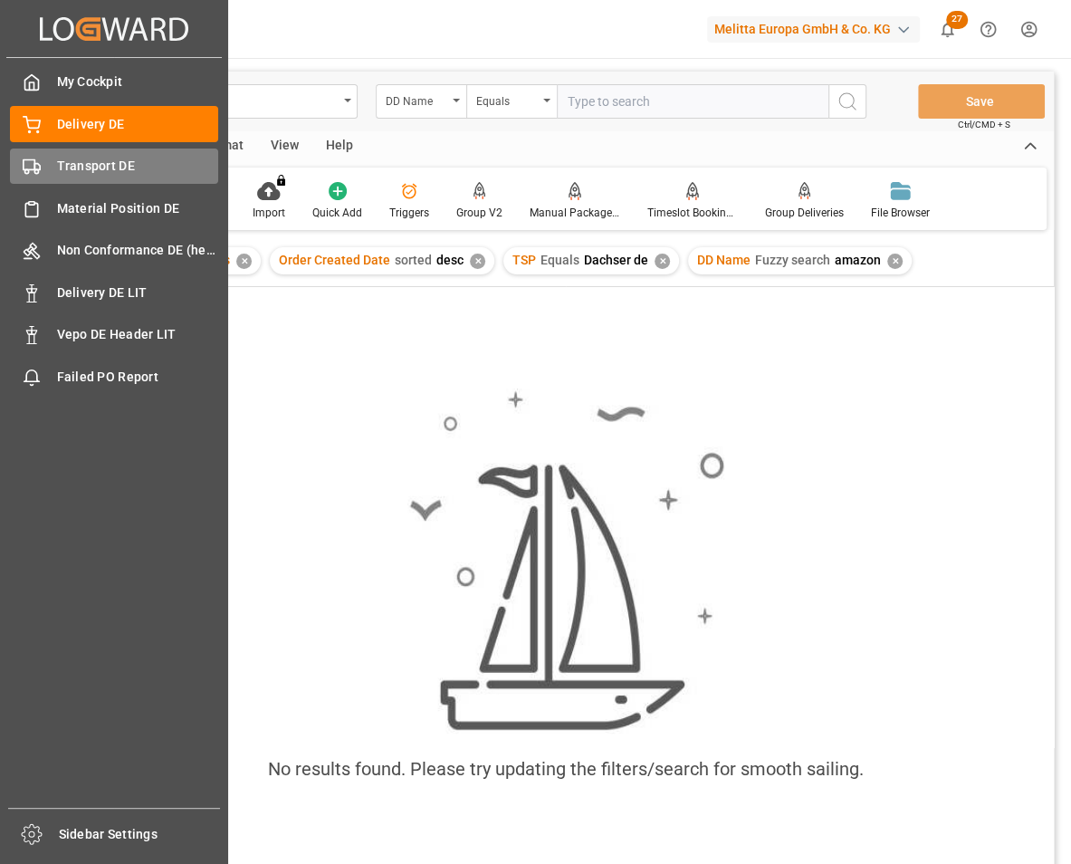
click at [57, 165] on span "Transport DE" at bounding box center [138, 166] width 162 height 19
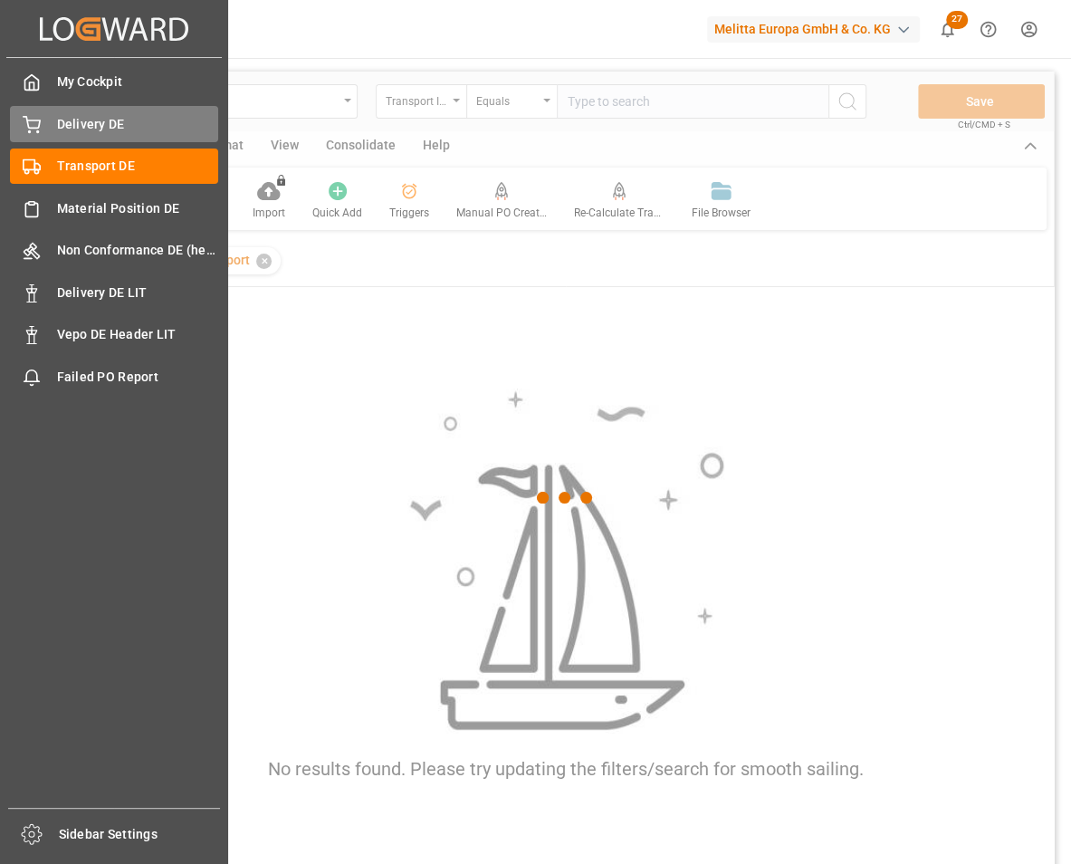
click at [88, 129] on span "Delivery DE" at bounding box center [138, 124] width 162 height 19
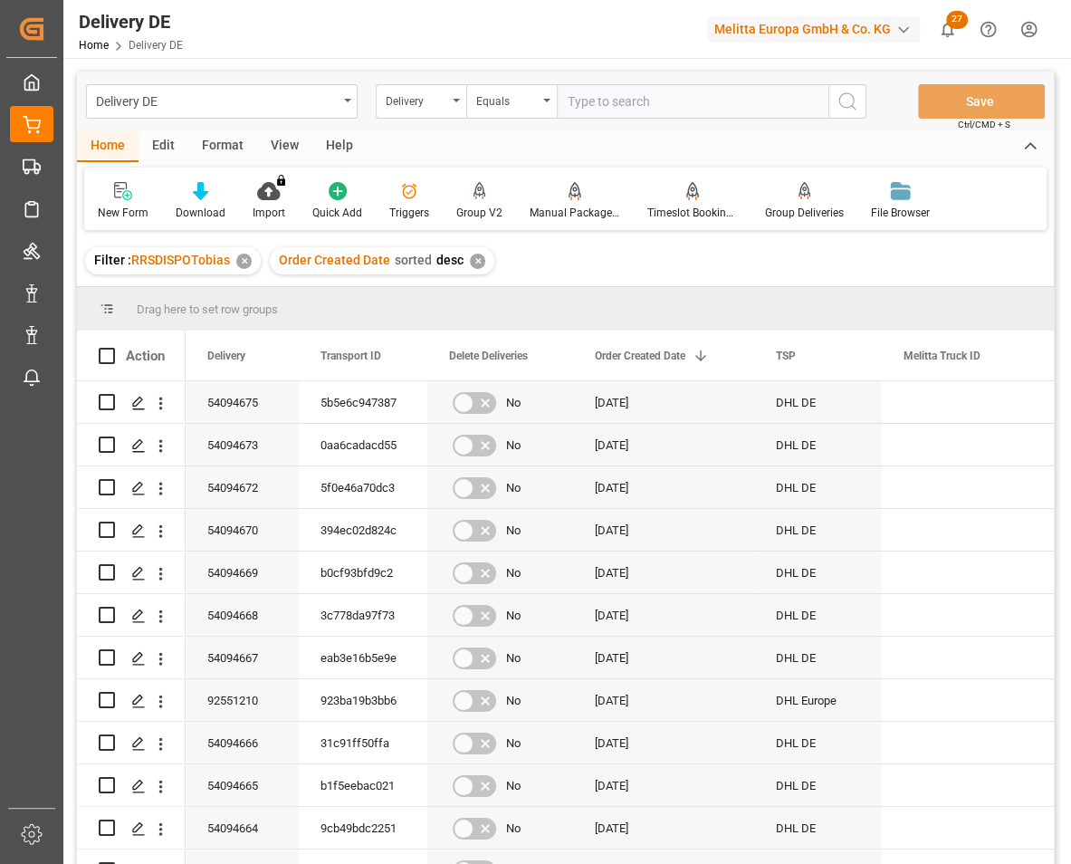
click at [603, 101] on input "text" at bounding box center [693, 101] width 272 height 34
click at [422, 103] on div "Delivery" at bounding box center [417, 99] width 62 height 21
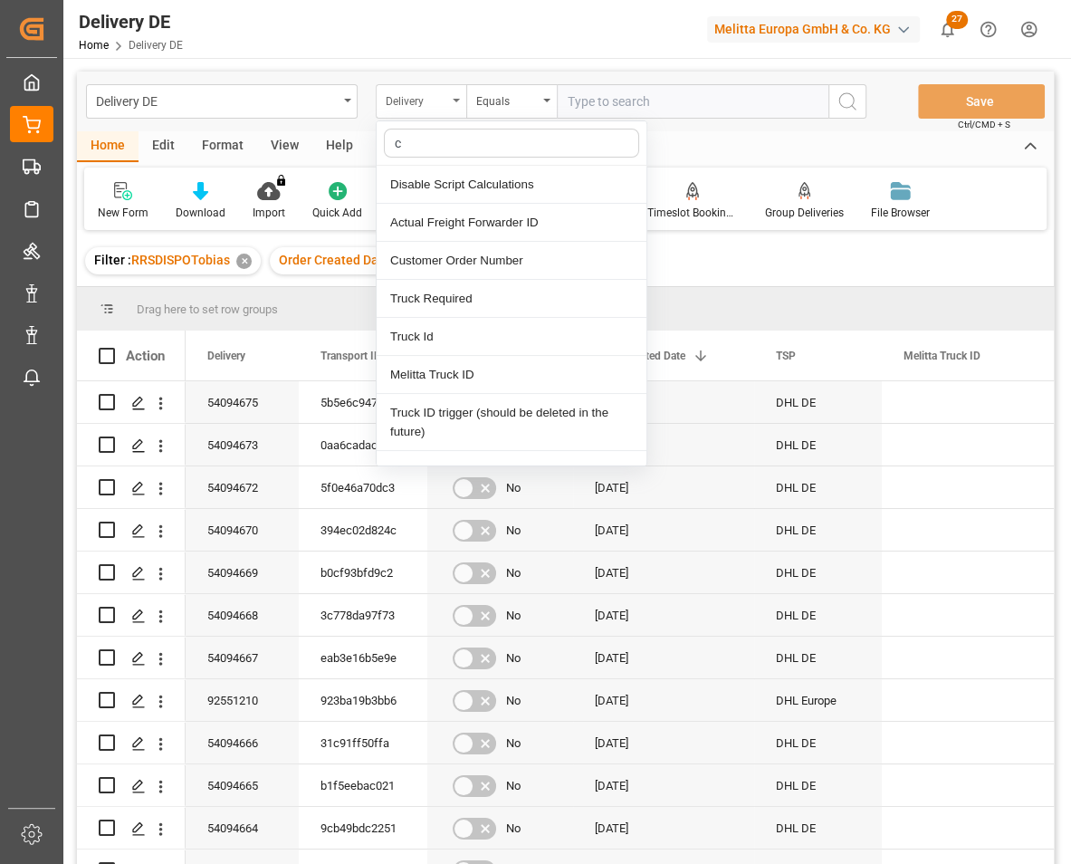
type input "cu"
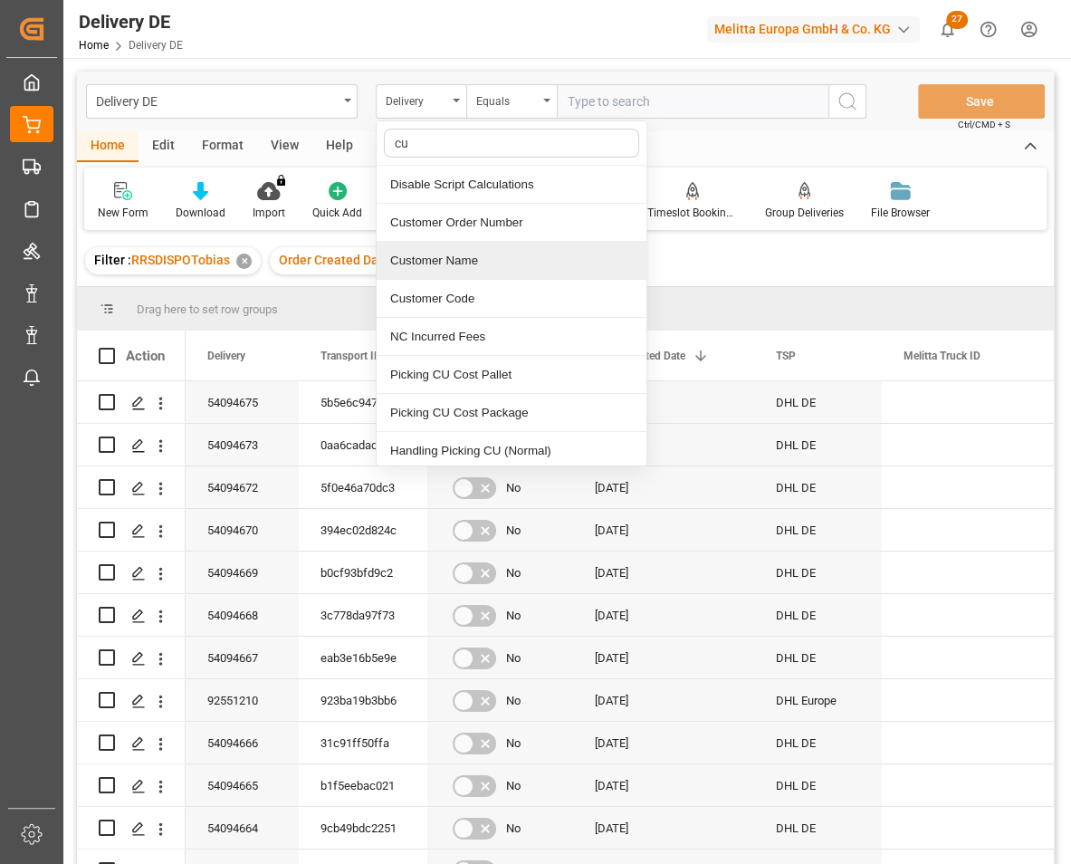
click at [473, 268] on div "Customer Name" at bounding box center [512, 261] width 270 height 38
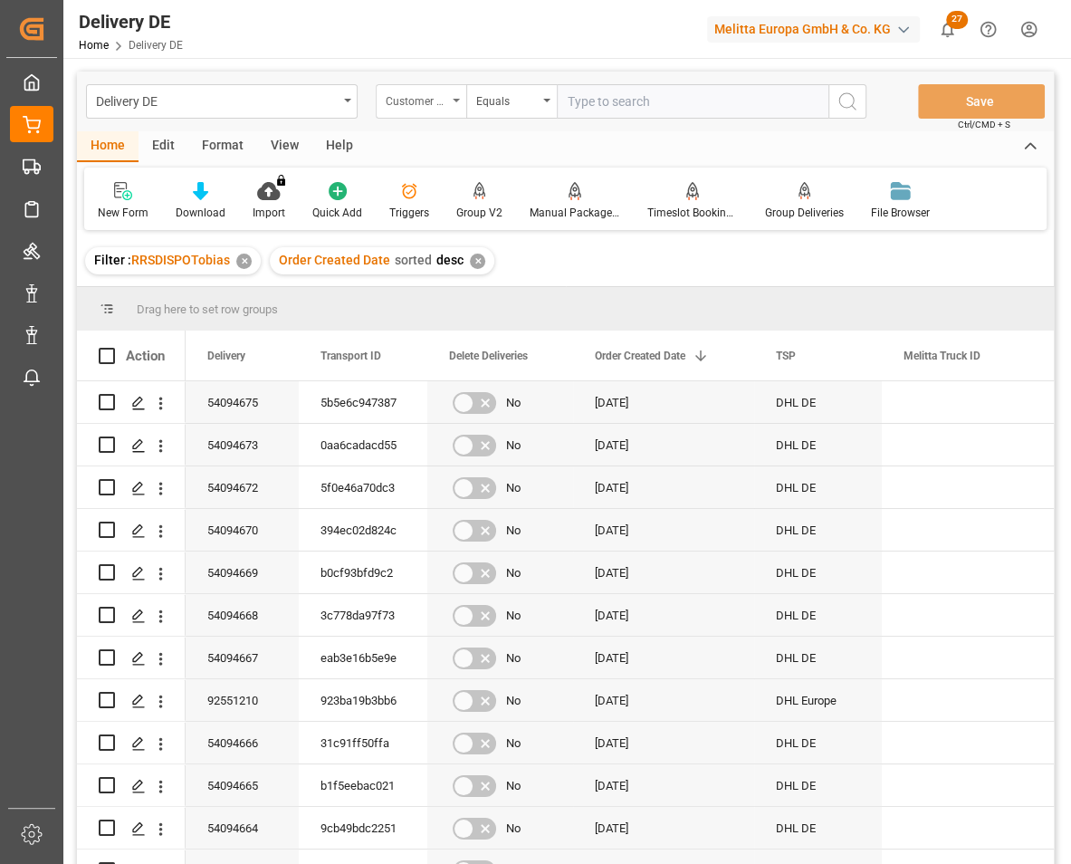
click at [408, 94] on div "Customer Name" at bounding box center [417, 99] width 62 height 21
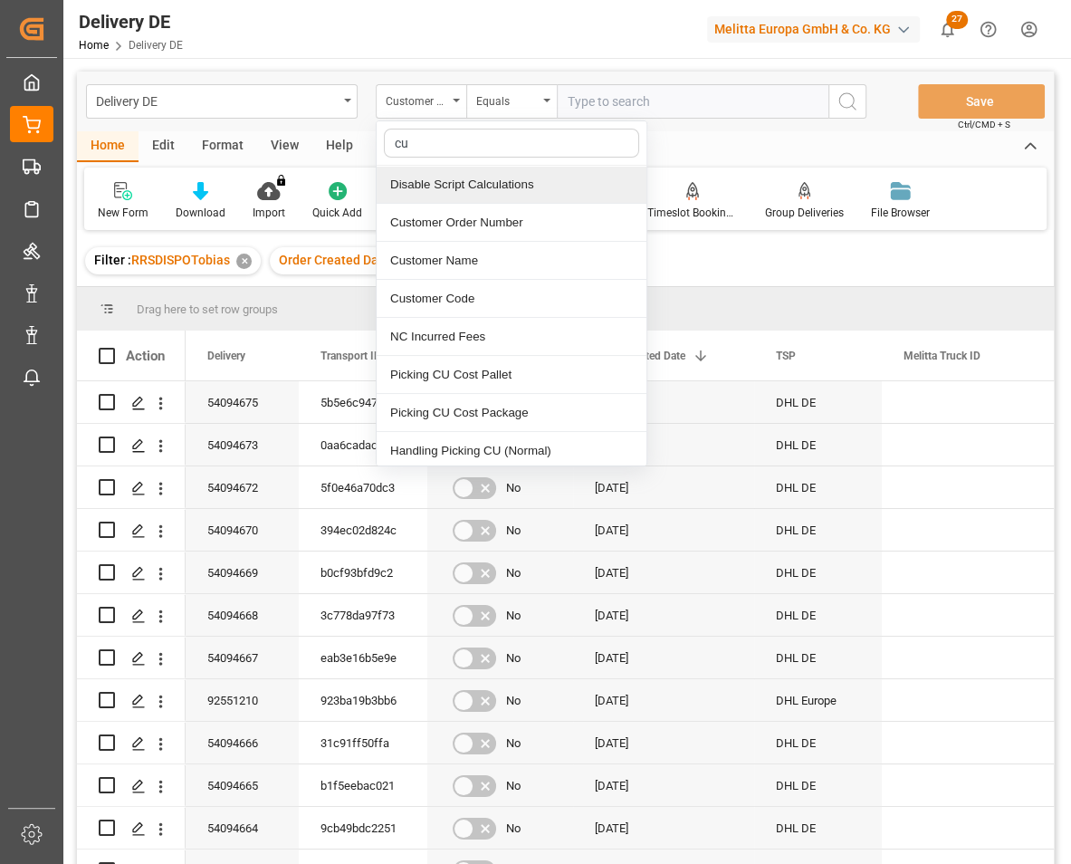
type input "cus"
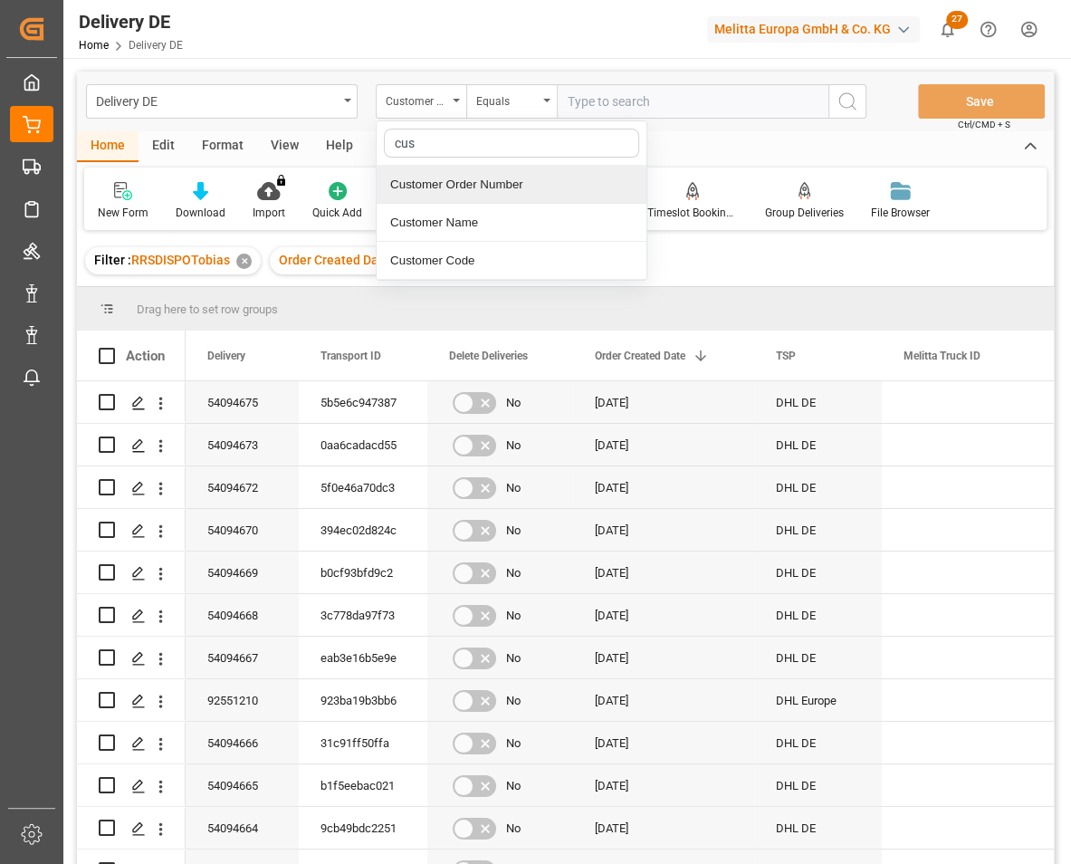
click at [508, 187] on div "Customer Order Number" at bounding box center [512, 185] width 270 height 38
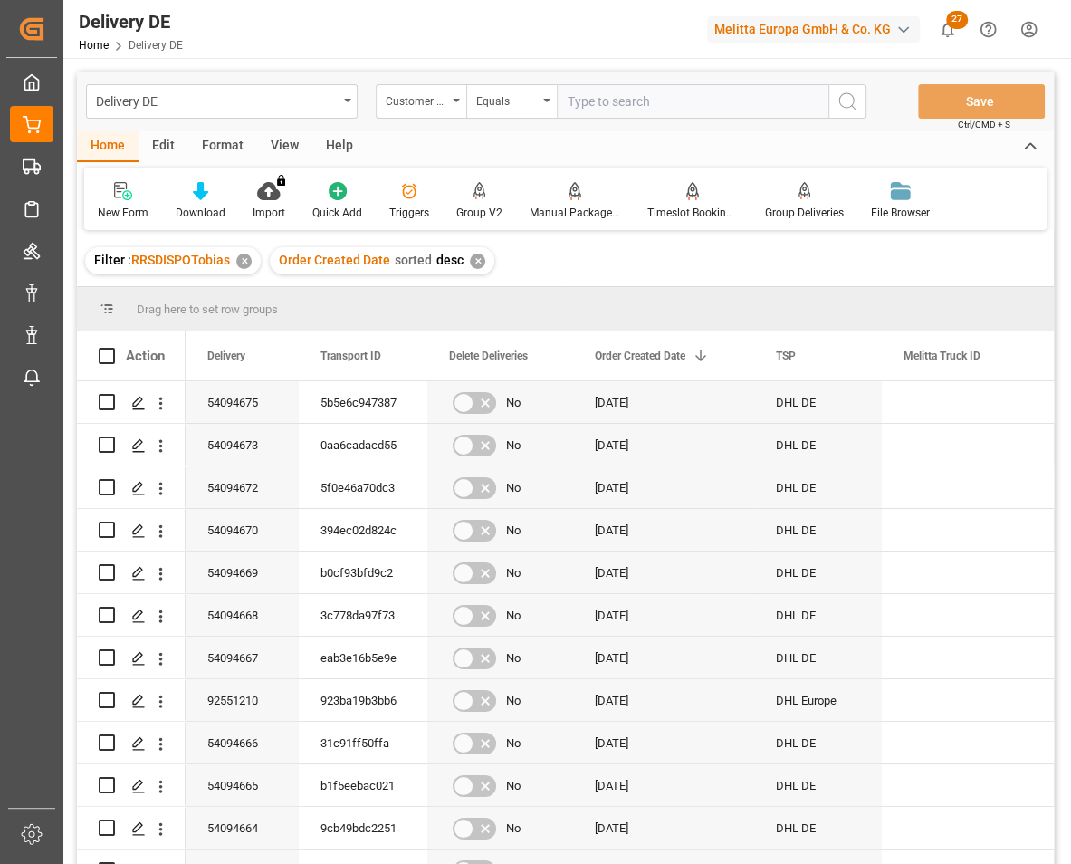
click at [607, 93] on input "text" at bounding box center [693, 101] width 272 height 34
paste input "5AHJLJ9K"
type input "5AHJLJ9K"
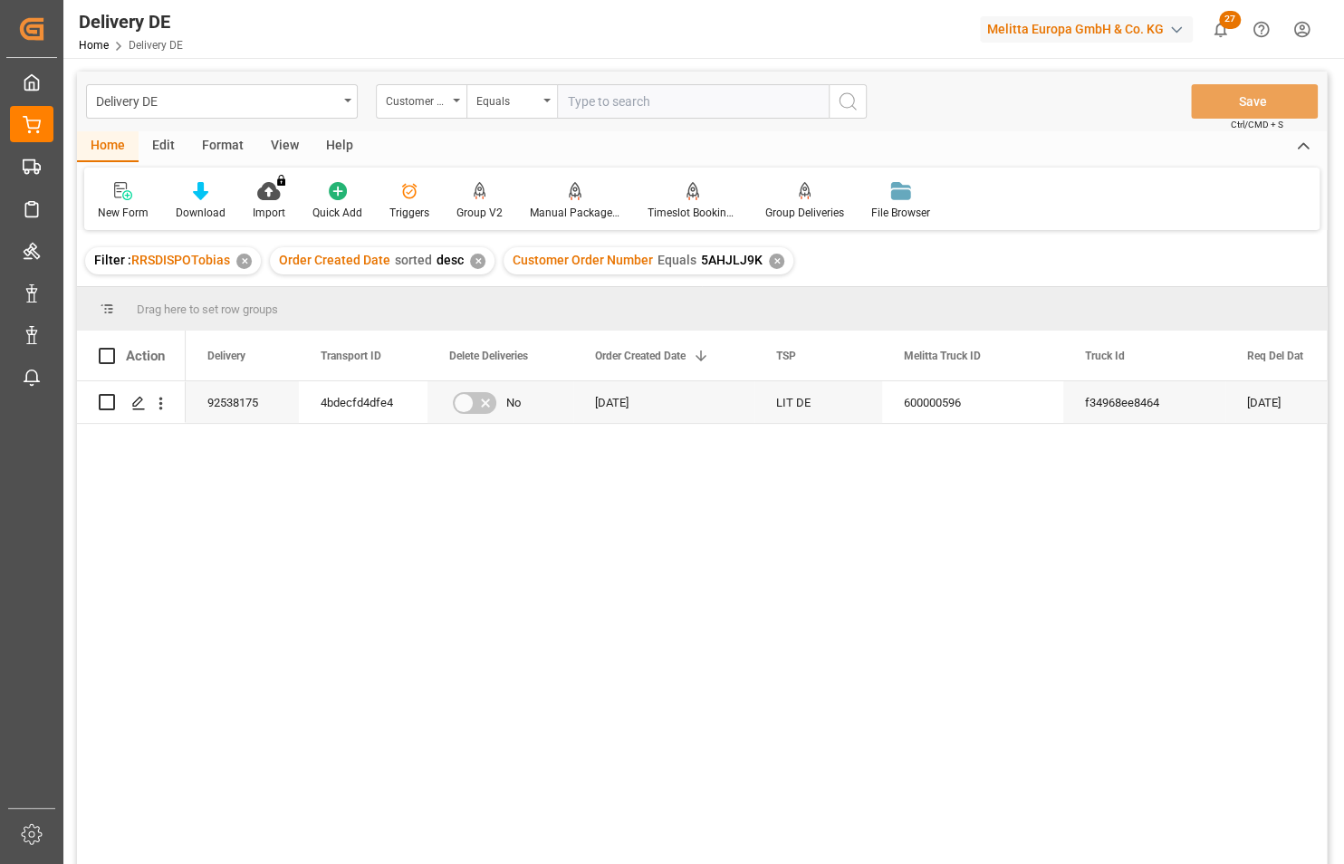
click at [604, 99] on input "text" at bounding box center [693, 101] width 272 height 34
paste input "7X33JO2B"
type input "7X33JO2B"
click at [841, 105] on icon "search button" at bounding box center [848, 102] width 22 height 22
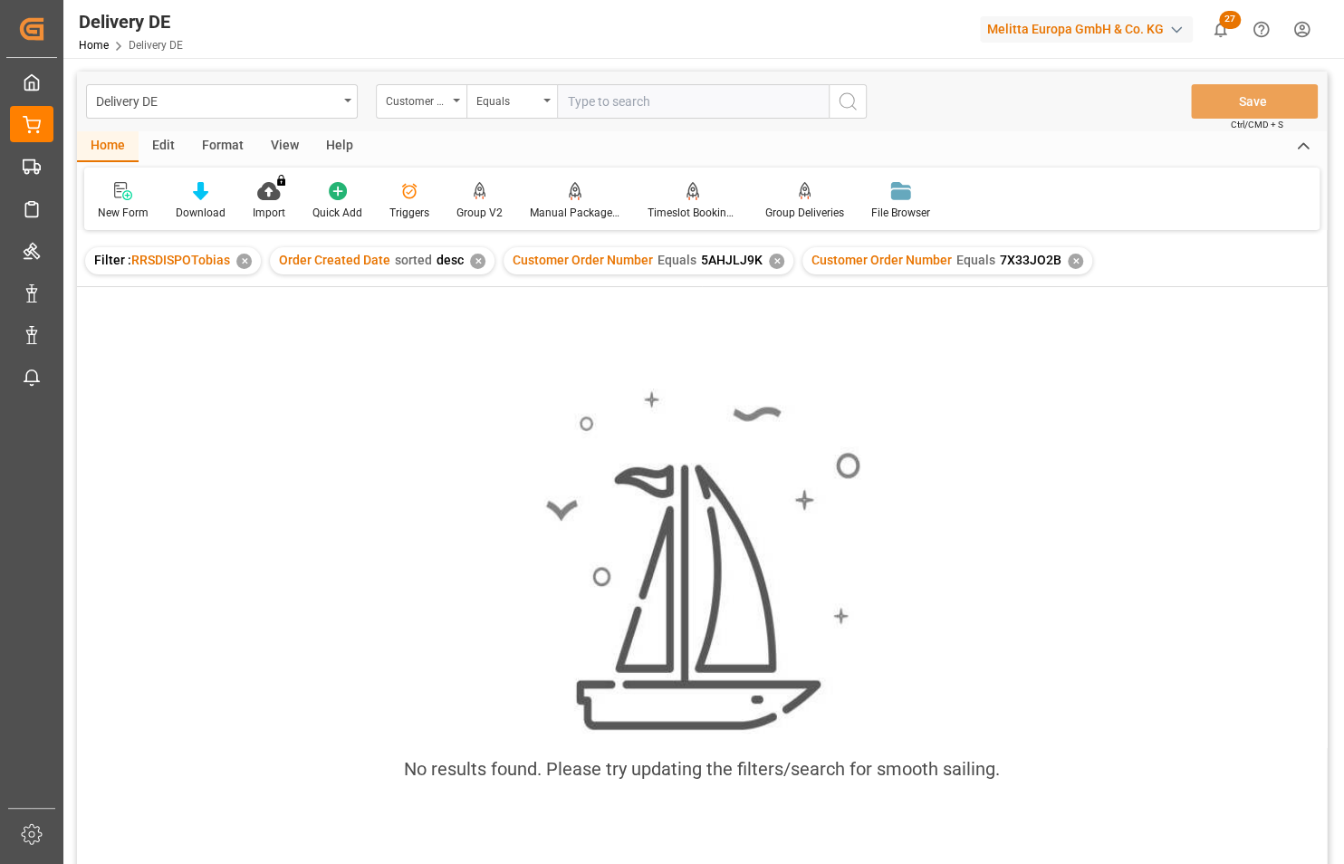
click at [769, 262] on div "✕" at bounding box center [776, 261] width 15 height 15
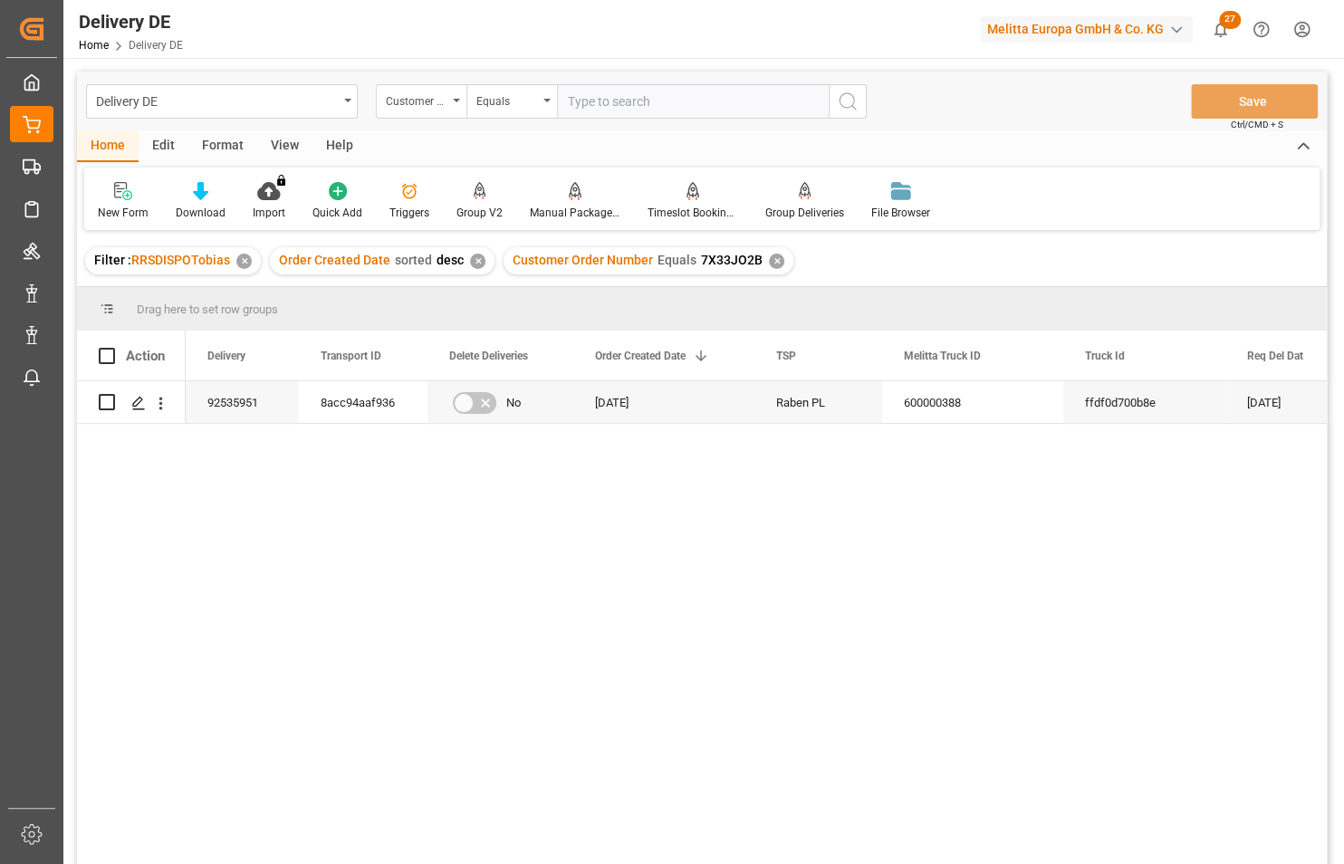
click at [620, 109] on input "text" at bounding box center [693, 101] width 272 height 34
paste input "21CTPQWL"
type input "21CTPQWL"
click at [842, 101] on icon "search button" at bounding box center [848, 102] width 22 height 22
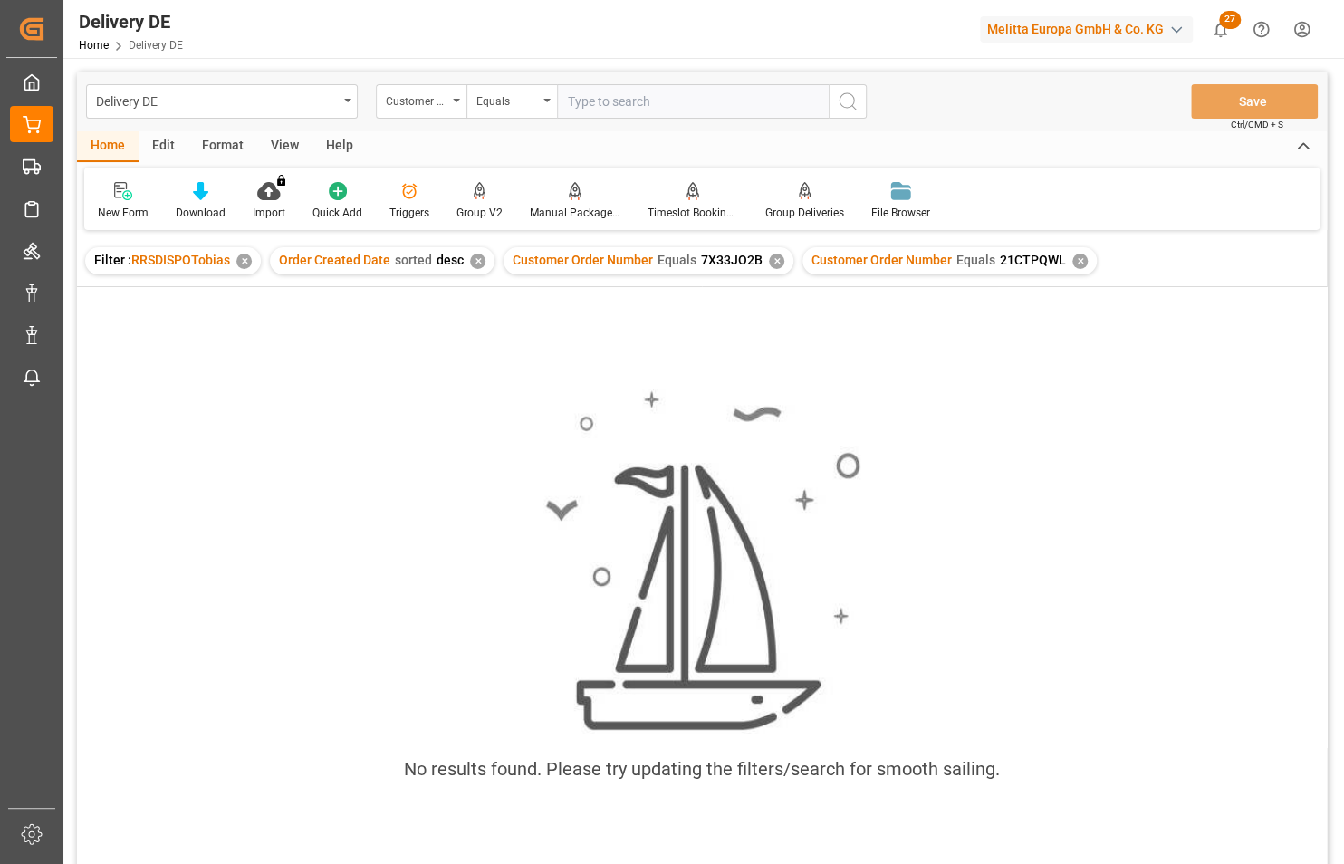
click at [772, 257] on div "✕" at bounding box center [776, 261] width 15 height 15
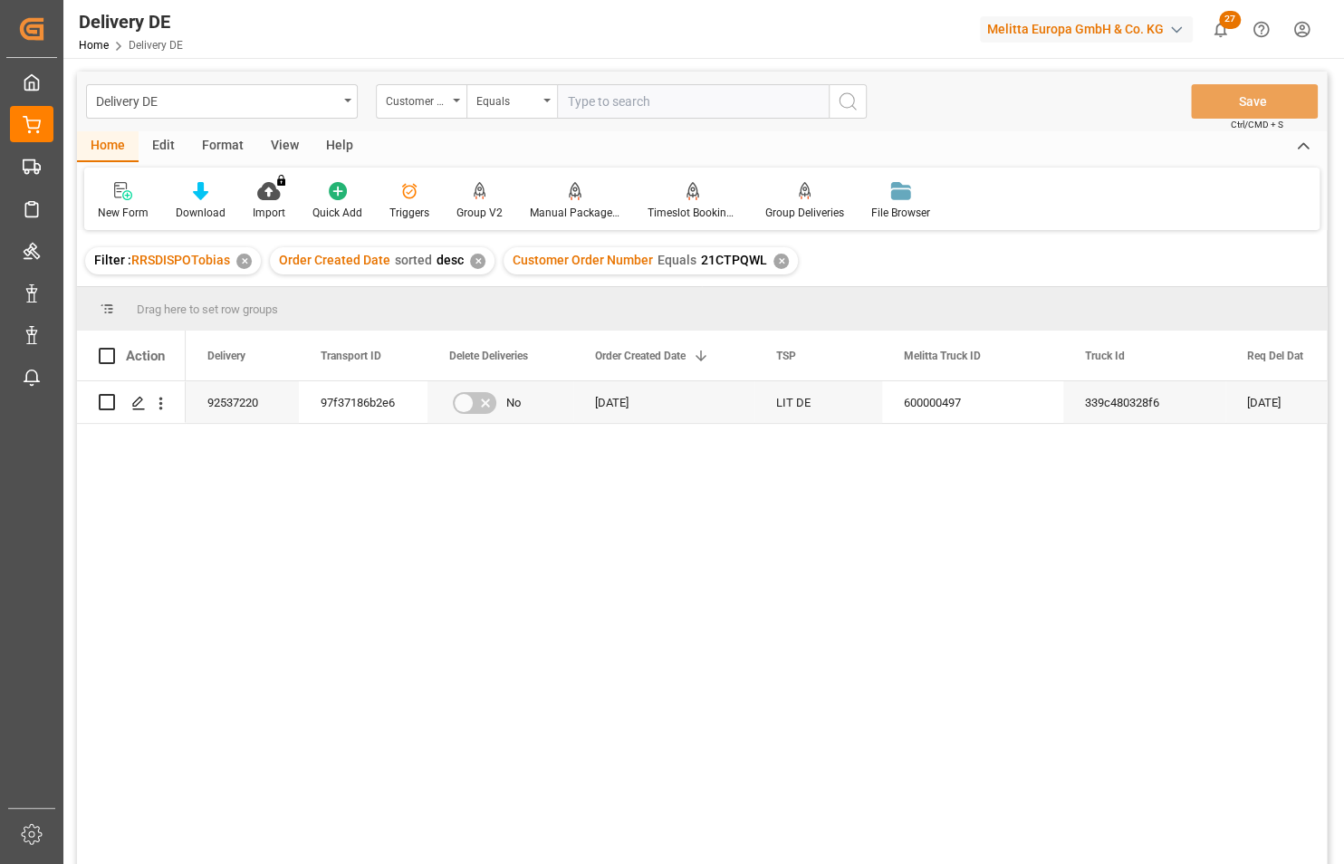
click at [639, 108] on input "text" at bounding box center [693, 101] width 272 height 34
paste input "21CTPQWL"
type input "21CTPQWL"
click at [438, 605] on div "92537220 97f37186b2e6 No [DATE] LIT DE 600000497 339c480328f6 [DATE] [DATE] 21C…" at bounding box center [756, 628] width 1141 height 495
click at [231, 416] on div "92537220" at bounding box center [242, 402] width 113 height 42
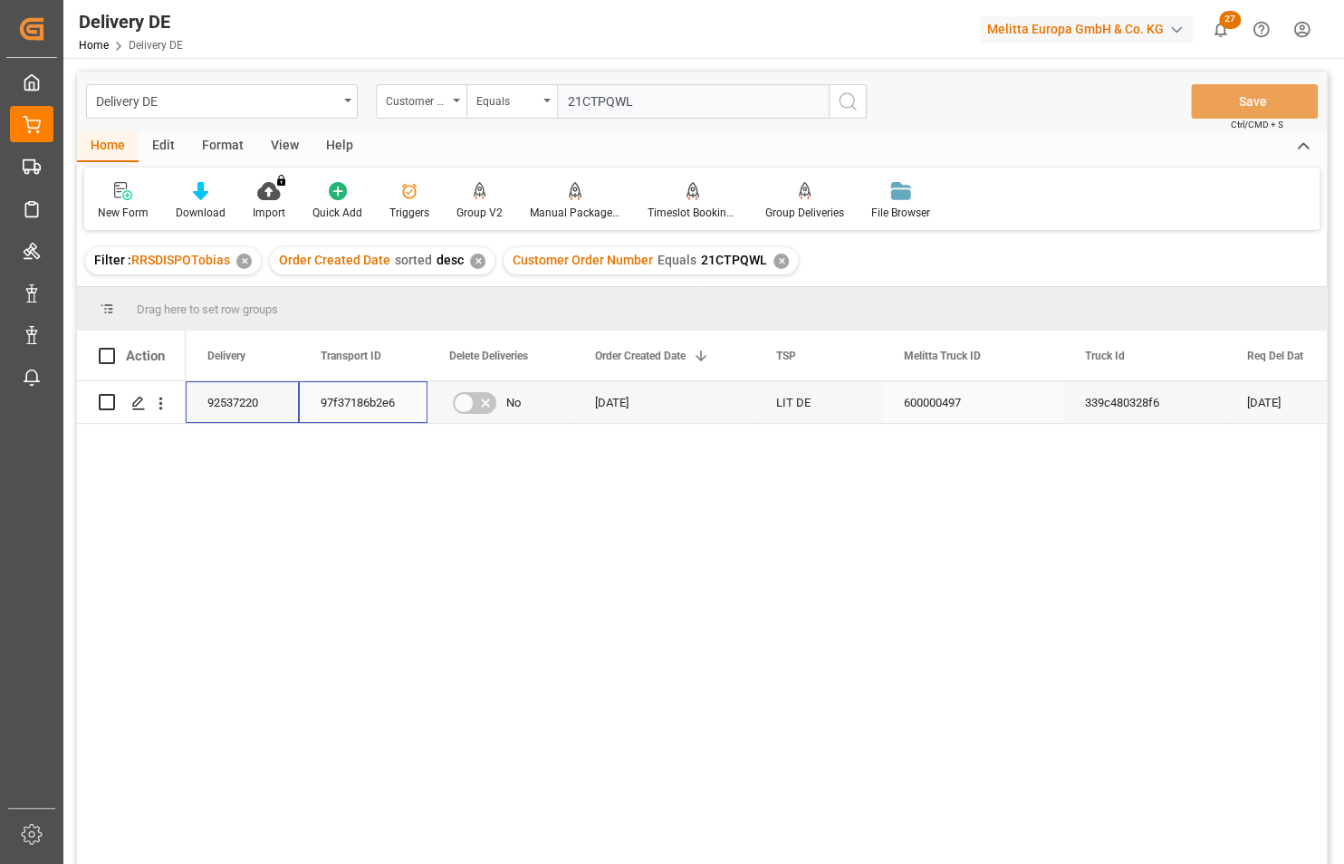
click at [371, 413] on div "97f37186b2e6" at bounding box center [363, 402] width 129 height 42
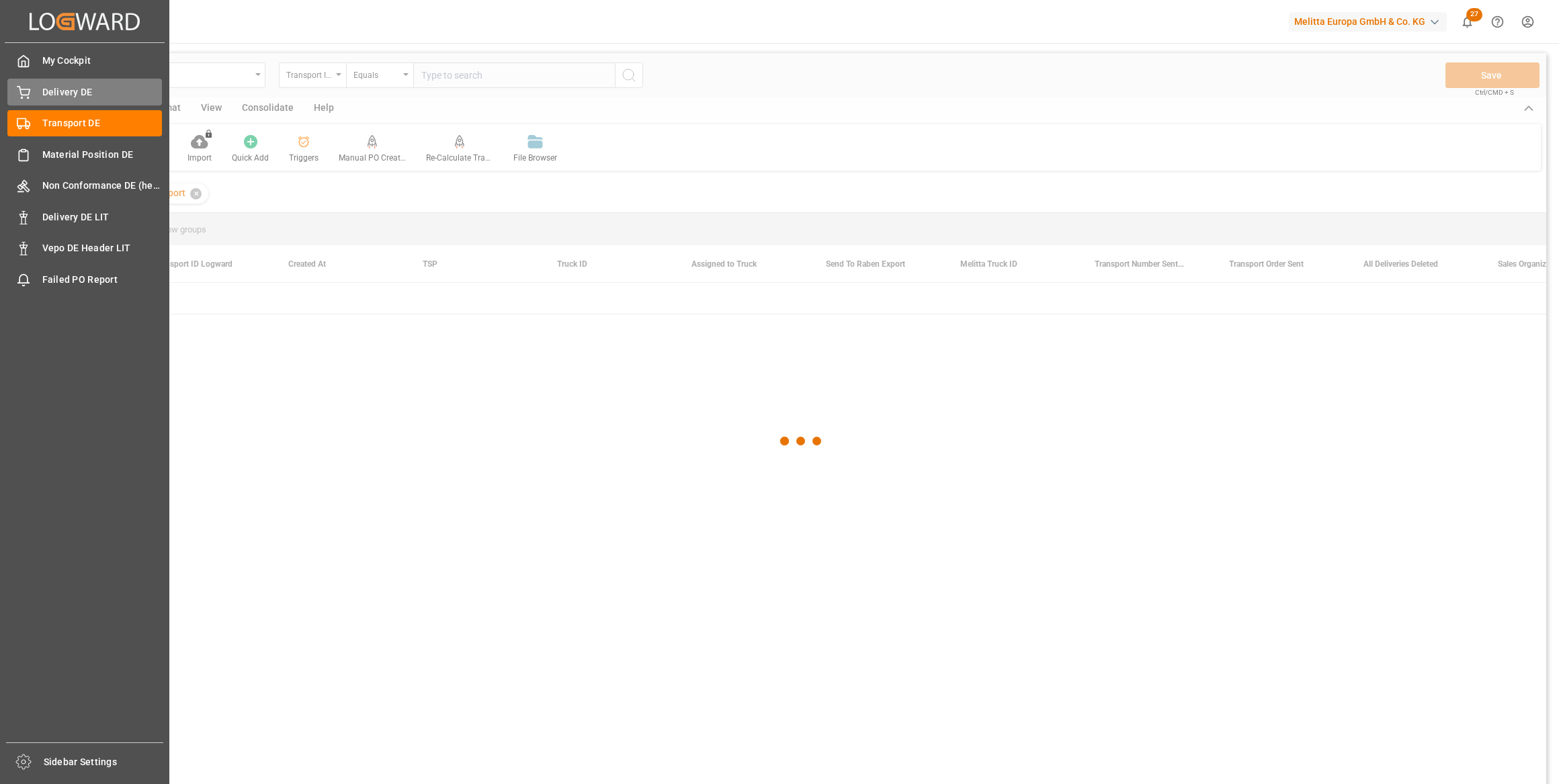
click at [23, 97] on icon at bounding box center [24, 93] width 13 height 13
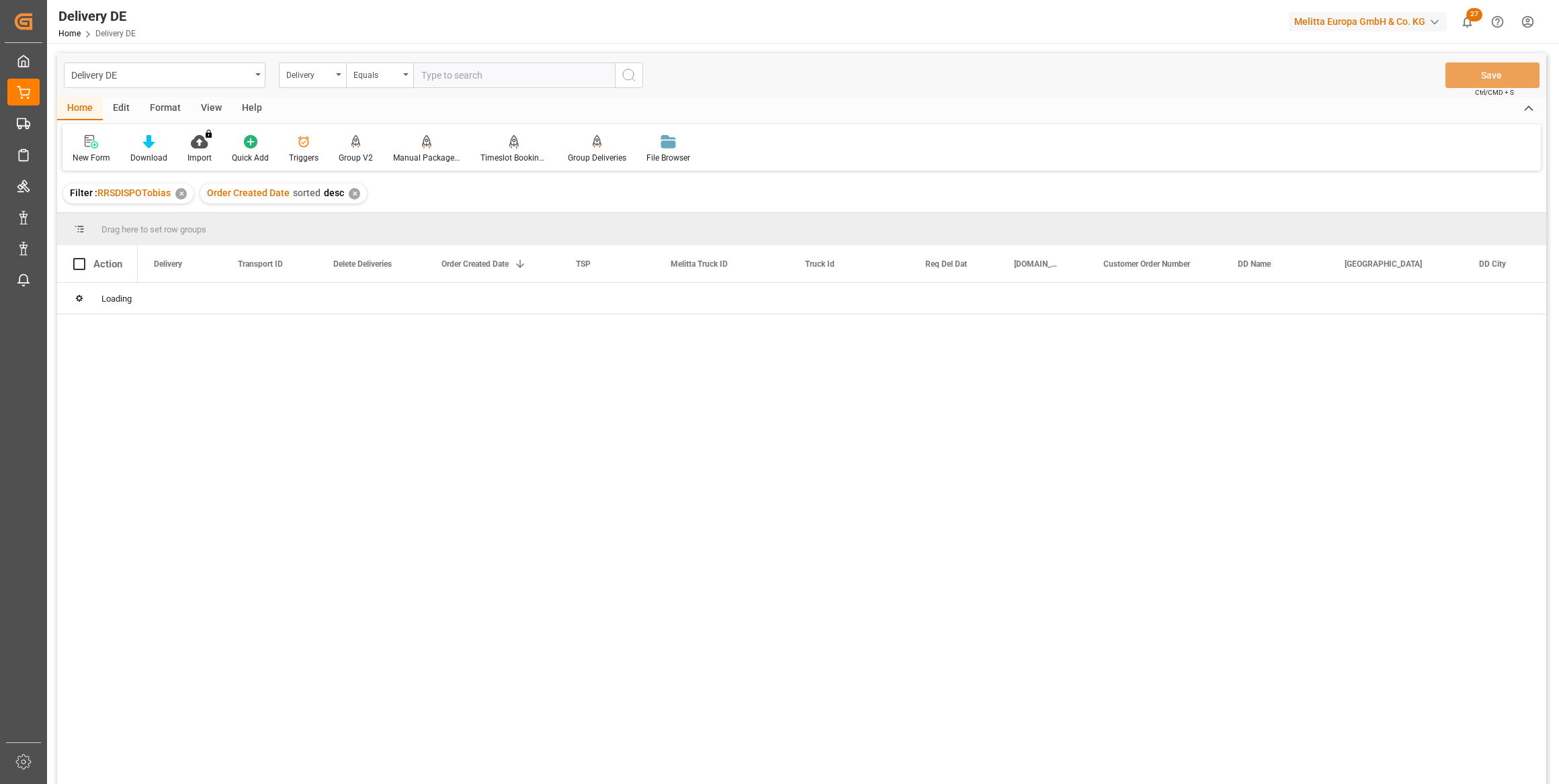
click at [475, 73] on input "text" at bounding box center [514, 75] width 202 height 25
paste input "92534923"
type input "92534923"
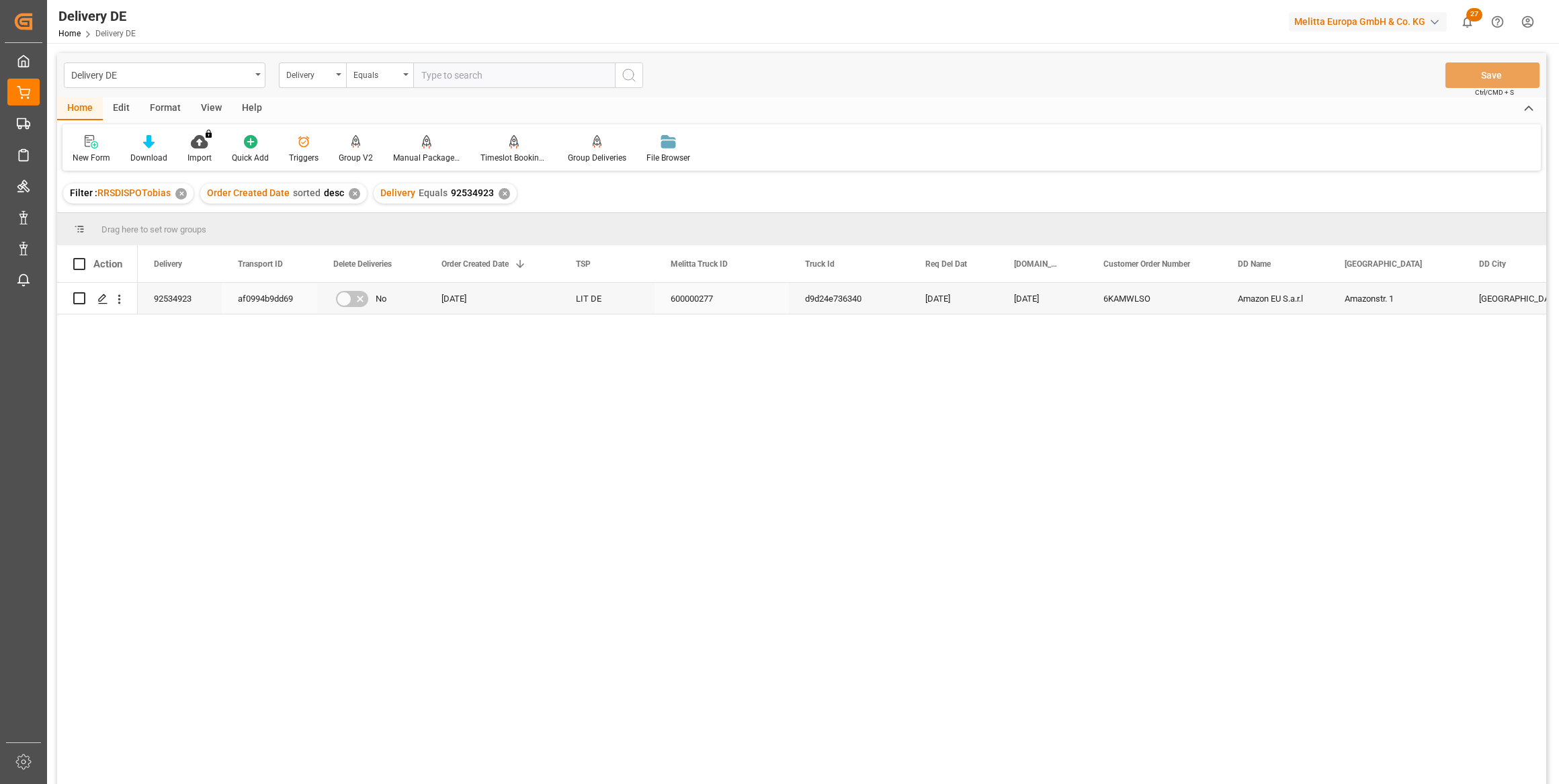
click at [1127, 302] on div "6KAMWLSO" at bounding box center [1154, 298] width 134 height 31
